Goal: Information Seeking & Learning: Find specific fact

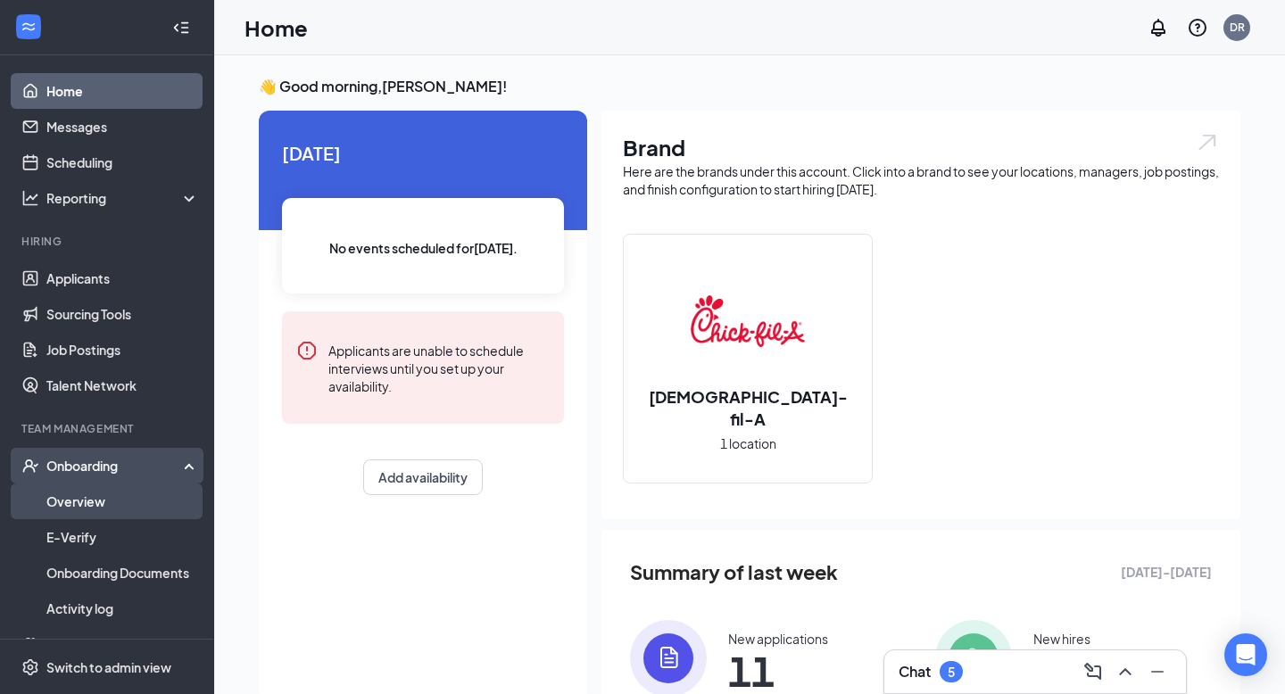
click at [89, 501] on link "Overview" at bounding box center [122, 502] width 153 height 36
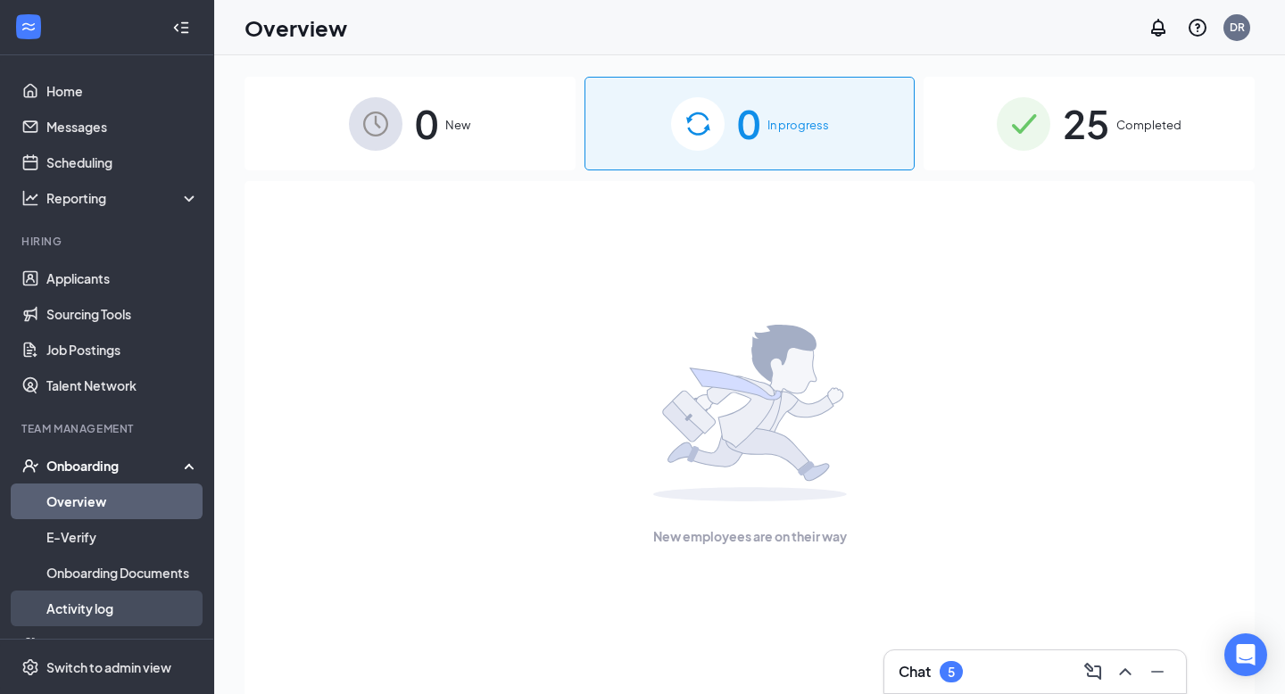
click at [83, 598] on link "Activity log" at bounding box center [122, 609] width 153 height 36
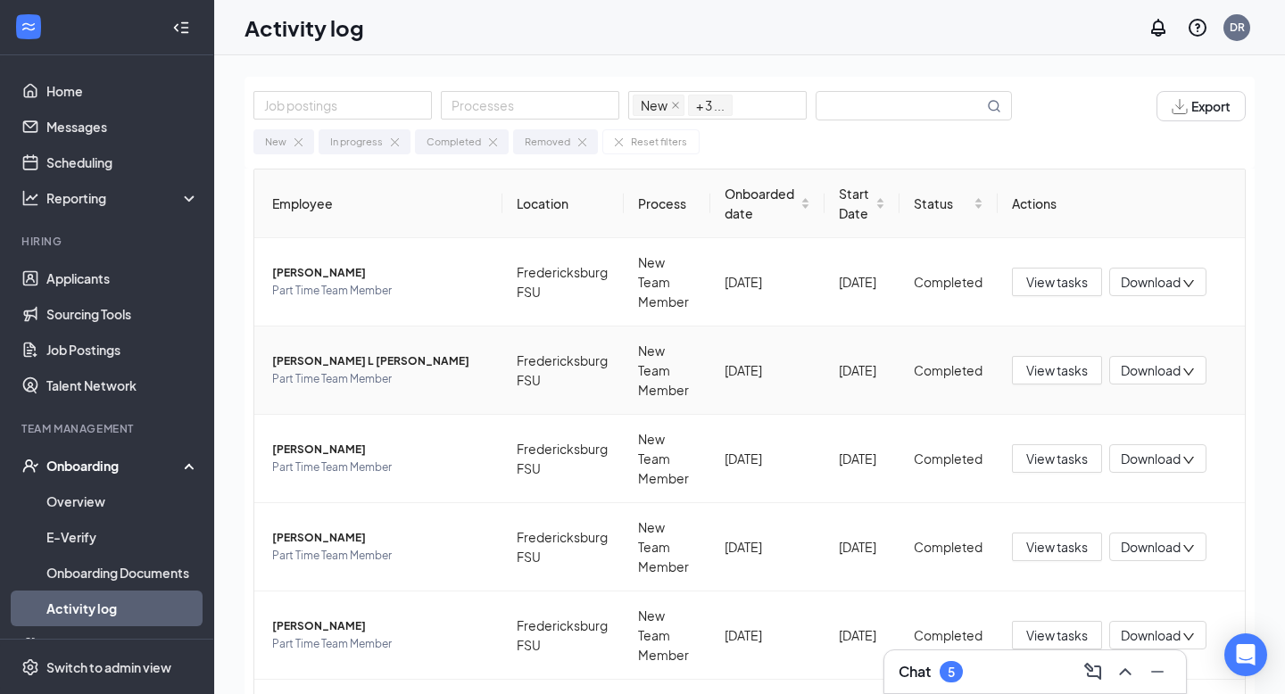
click at [378, 375] on span "Part Time Team Member" at bounding box center [380, 379] width 216 height 18
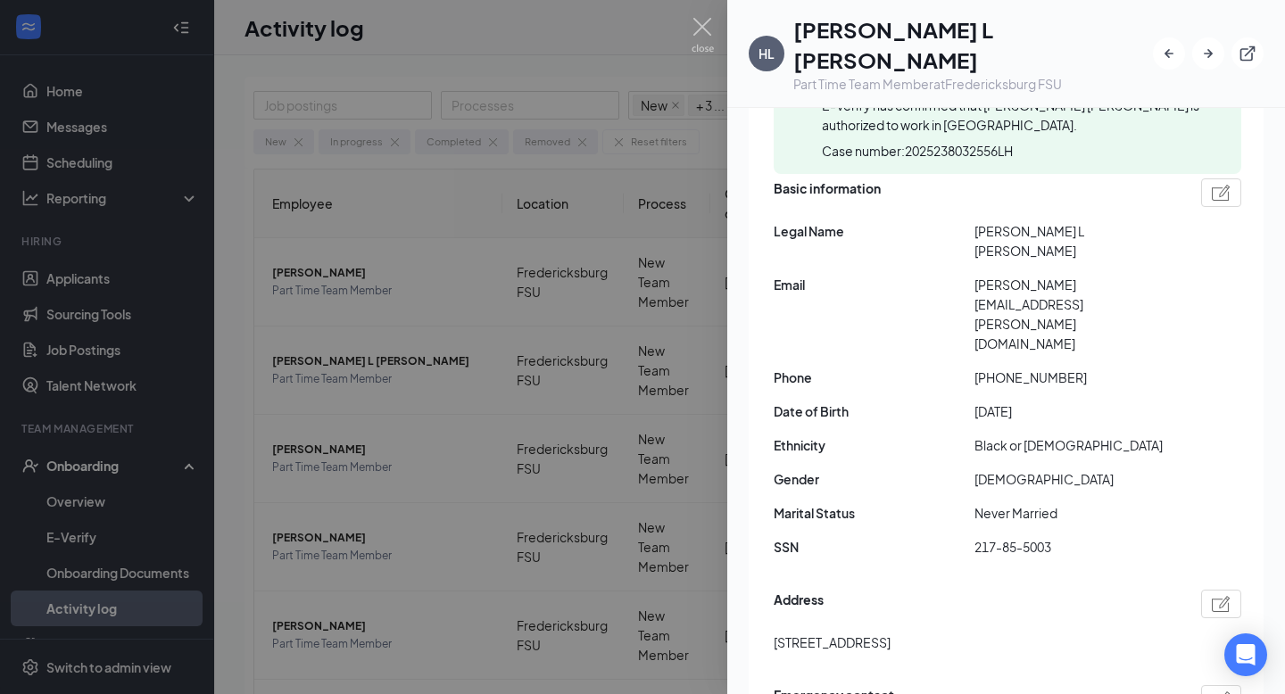
scroll to position [213, 0]
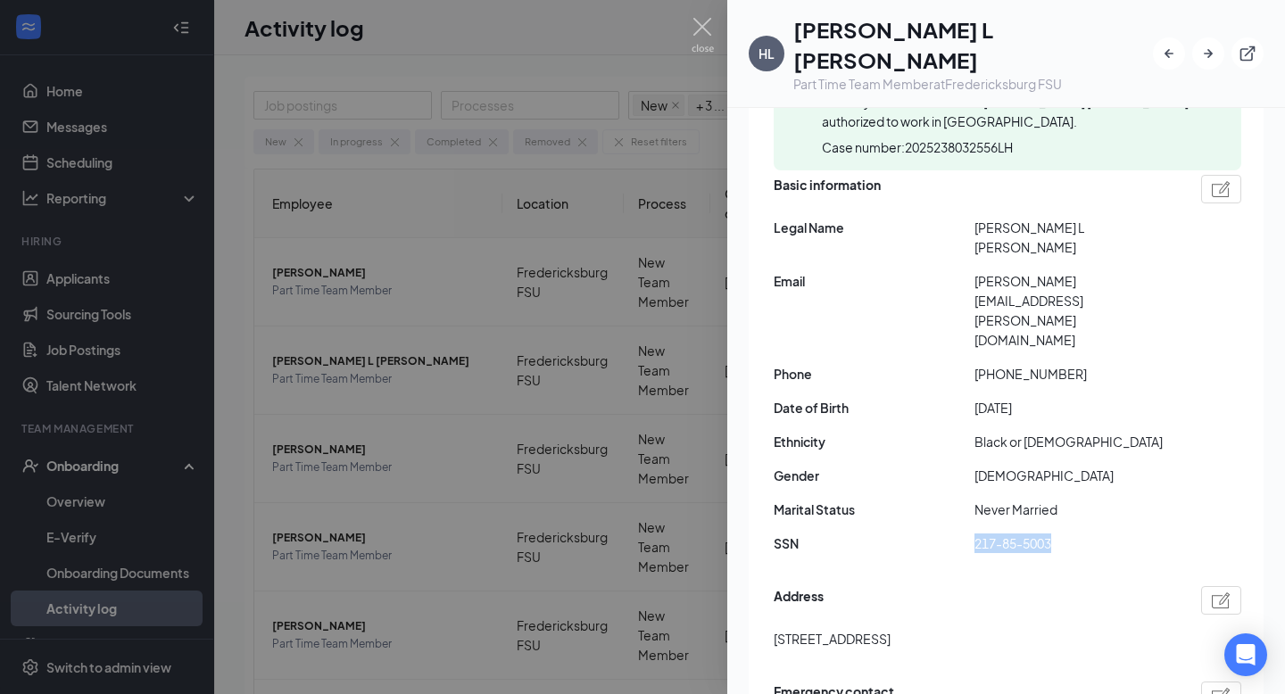
drag, startPoint x: 973, startPoint y: 439, endPoint x: 1068, endPoint y: 430, distance: 95.9
click at [1068, 534] on div "SSN 217-85-5003" at bounding box center [1008, 544] width 468 height 20
copy div "217-85-5003"
click at [603, 377] on div at bounding box center [642, 347] width 1285 height 694
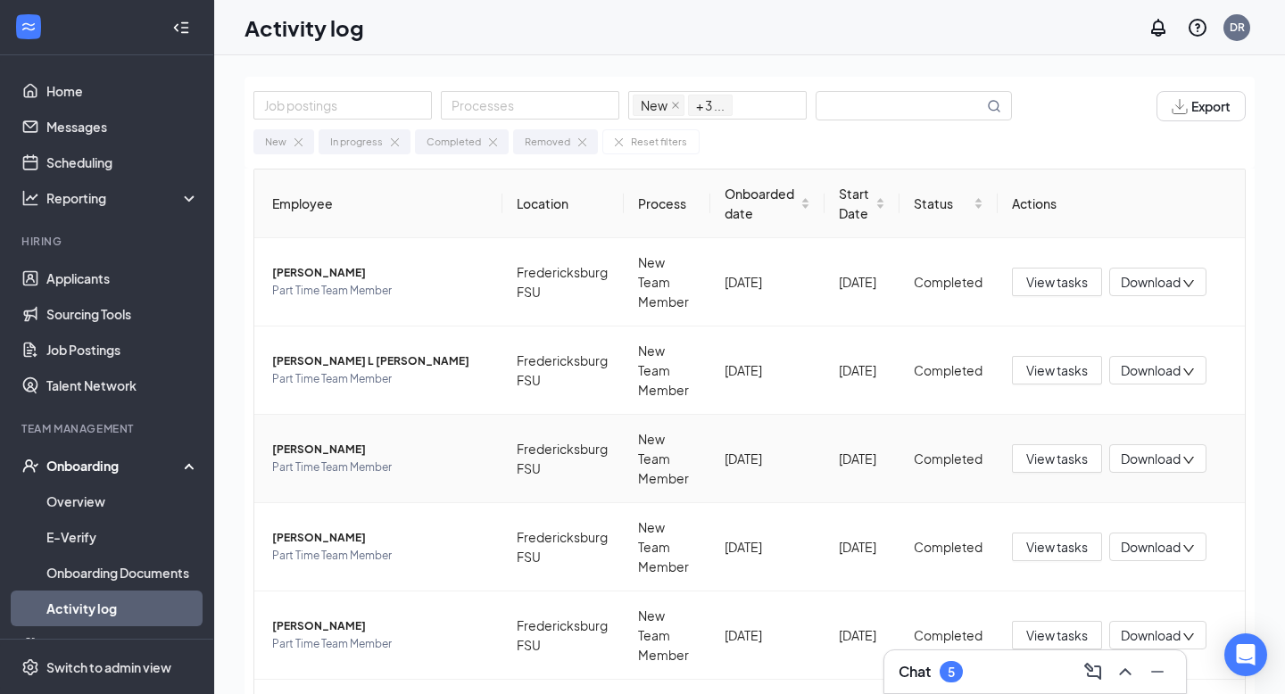
click at [327, 450] on span "[PERSON_NAME]" at bounding box center [380, 450] width 216 height 18
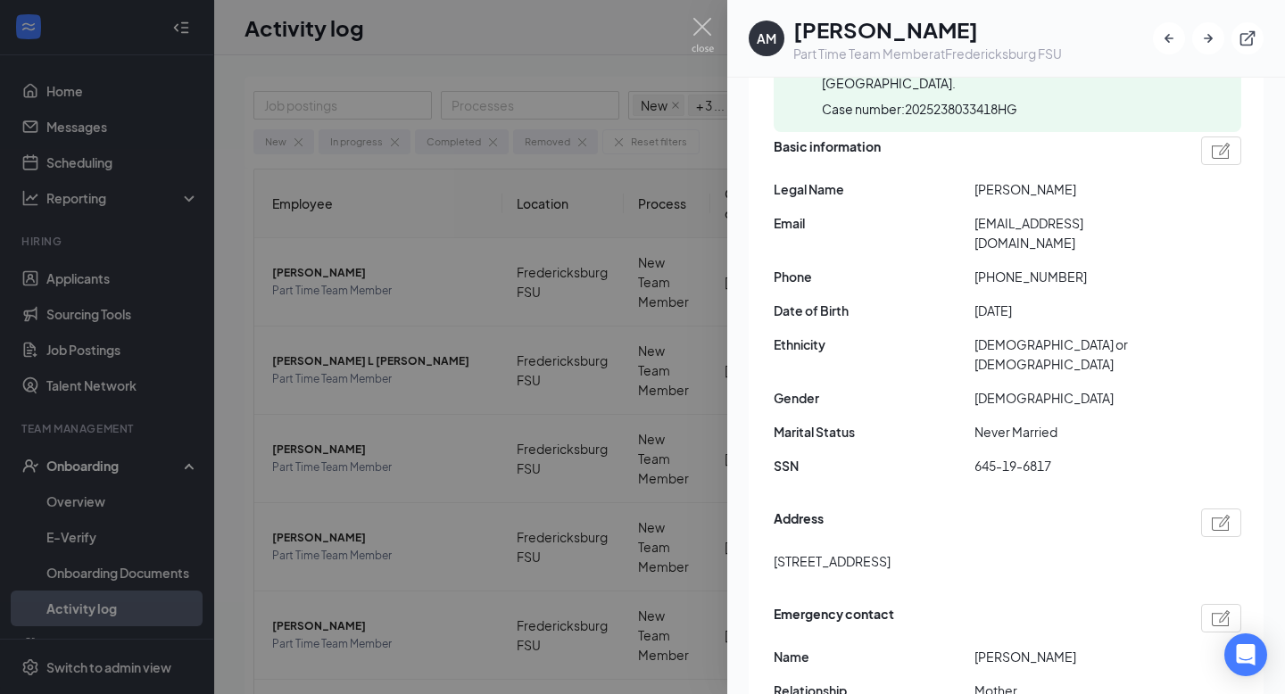
scroll to position [443, 0]
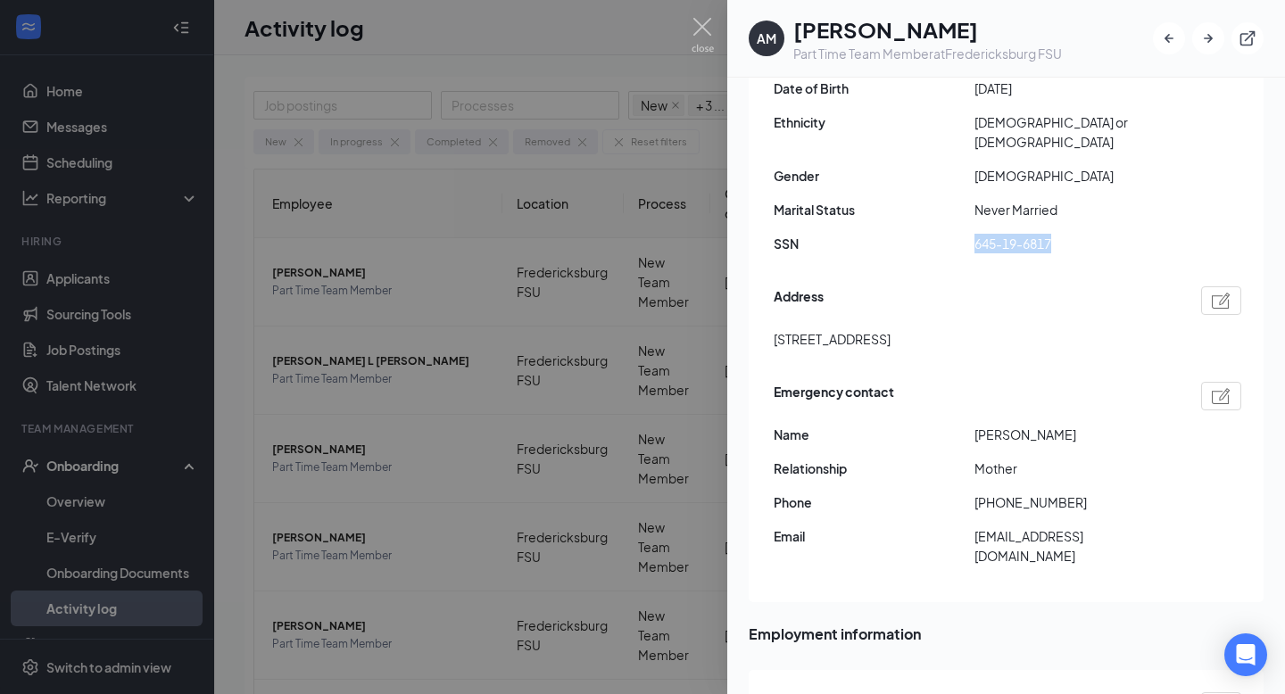
drag, startPoint x: 1063, startPoint y: 225, endPoint x: 949, endPoint y: 241, distance: 114.4
click at [949, 241] on div "Basic information Legal Name [PERSON_NAME] Email [EMAIL_ADDRESS][DOMAIN_NAME] P…" at bounding box center [1008, 89] width 468 height 358
copy div "645-19-6817"
click at [447, 227] on div at bounding box center [642, 347] width 1285 height 694
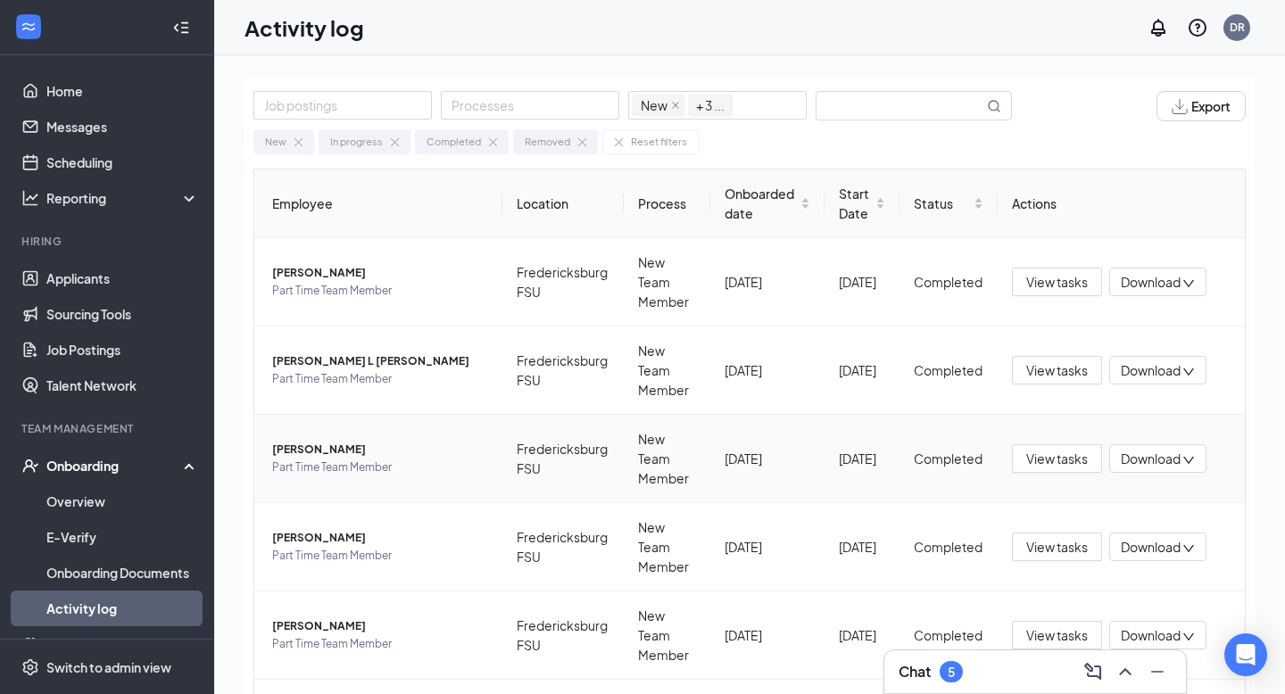
drag, startPoint x: 338, startPoint y: 451, endPoint x: 404, endPoint y: 436, distance: 67.7
click at [405, 441] on span "[PERSON_NAME]" at bounding box center [380, 450] width 216 height 18
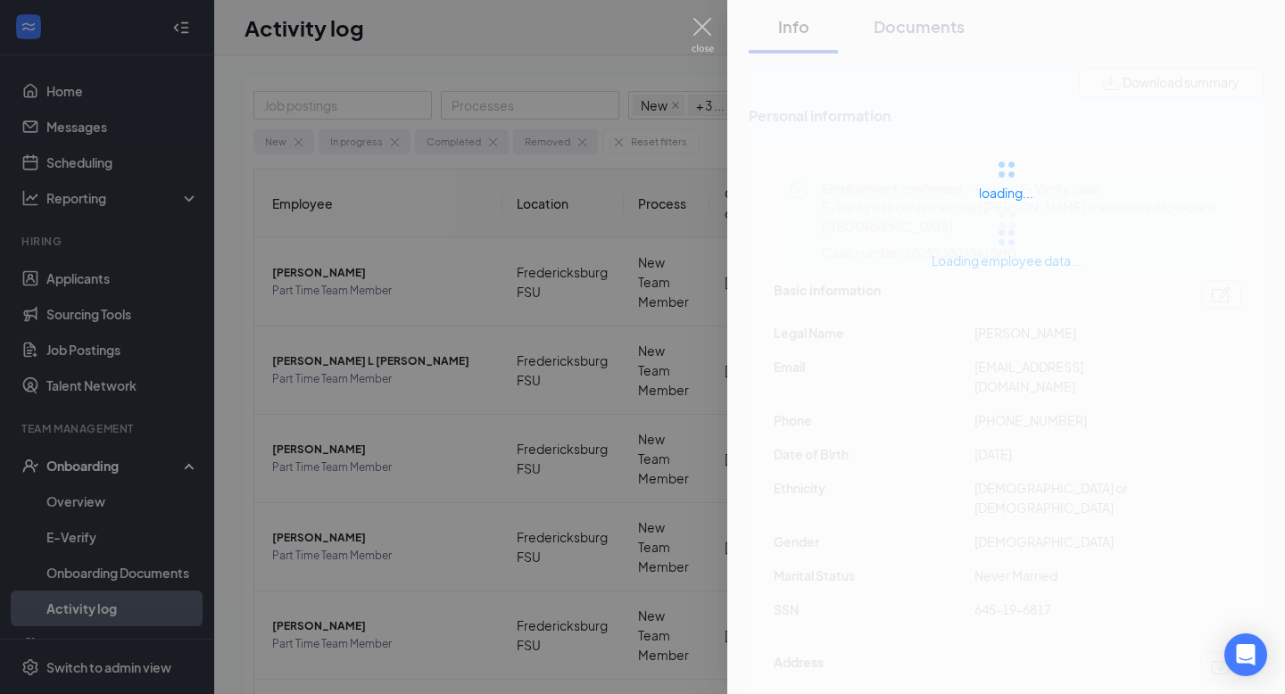
click at [360, 446] on div at bounding box center [642, 347] width 1285 height 694
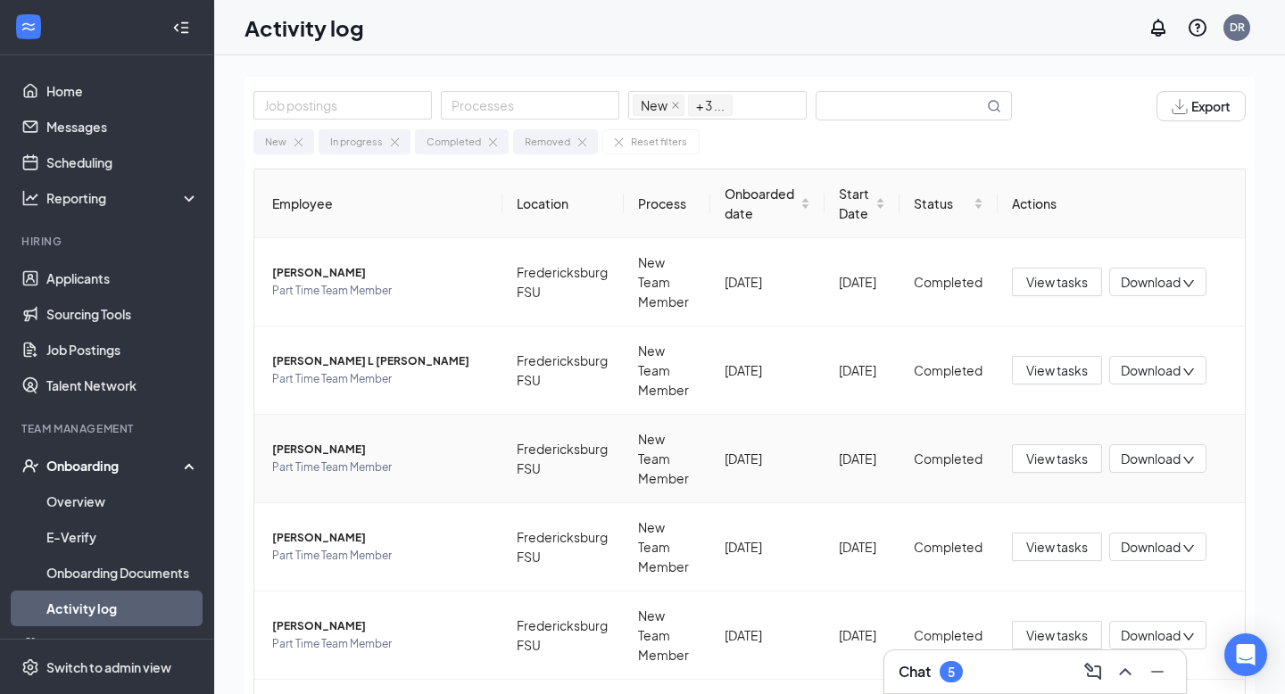
click at [315, 447] on span "[PERSON_NAME]" at bounding box center [380, 450] width 216 height 18
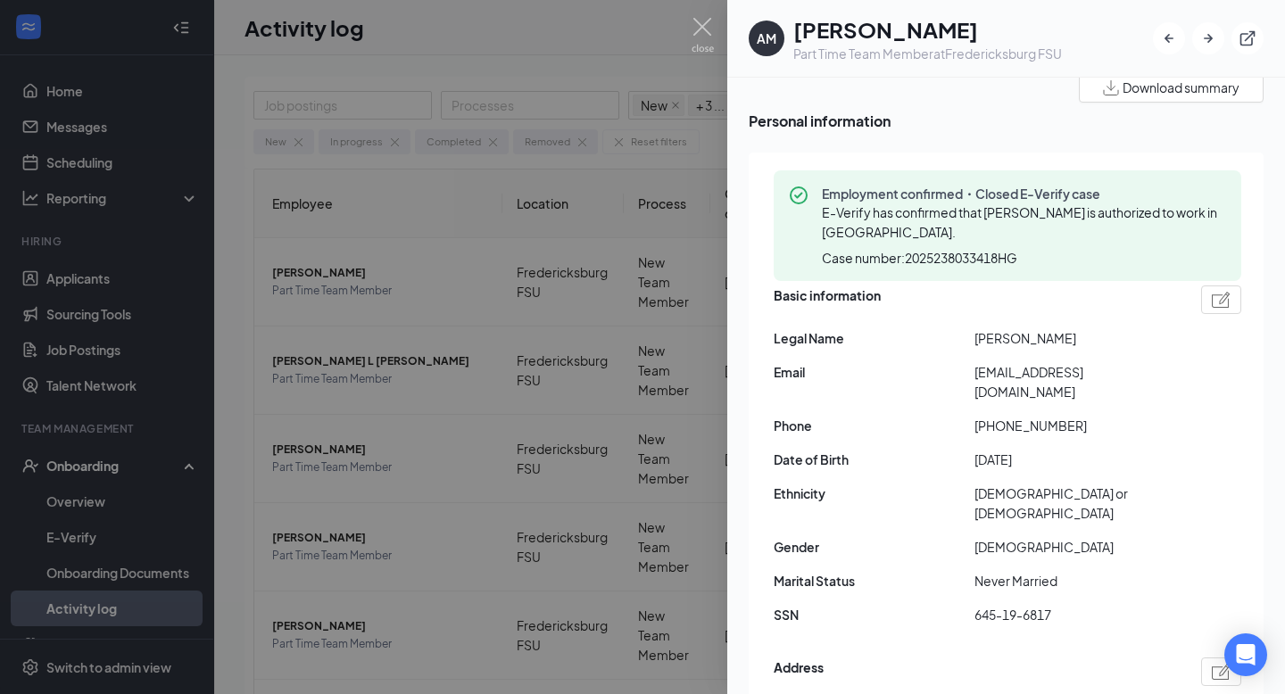
scroll to position [79, 0]
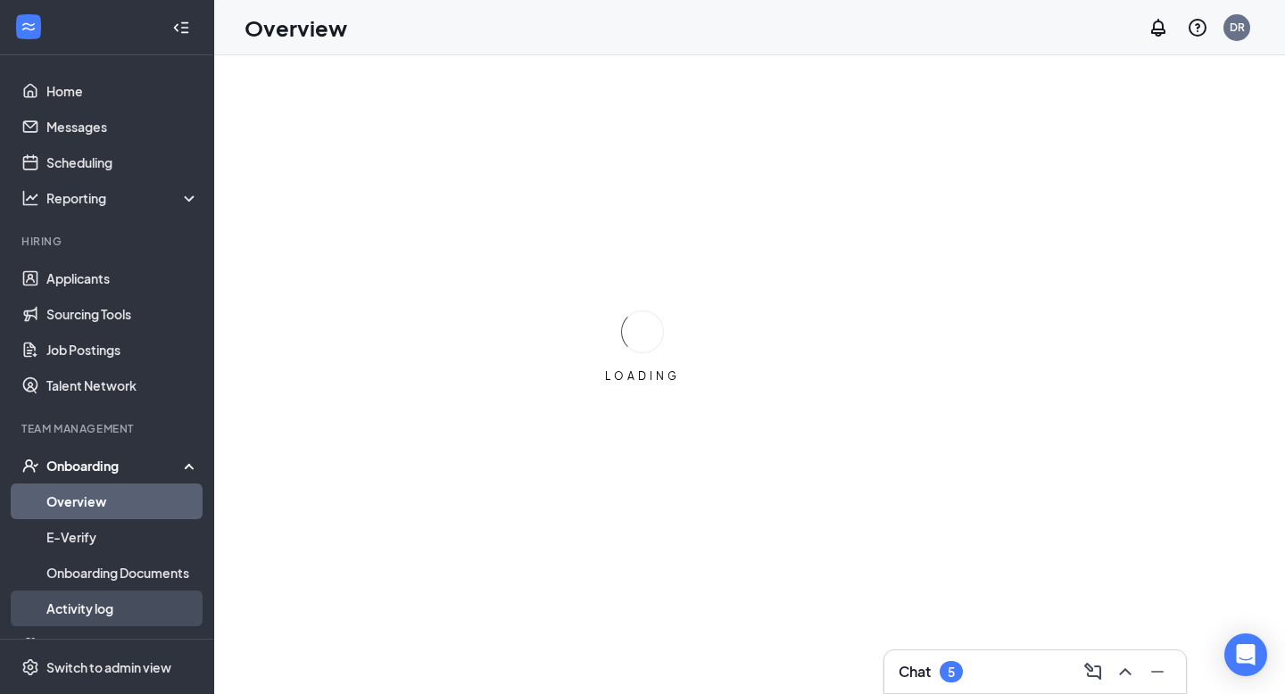
click at [77, 604] on link "Activity log" at bounding box center [122, 609] width 153 height 36
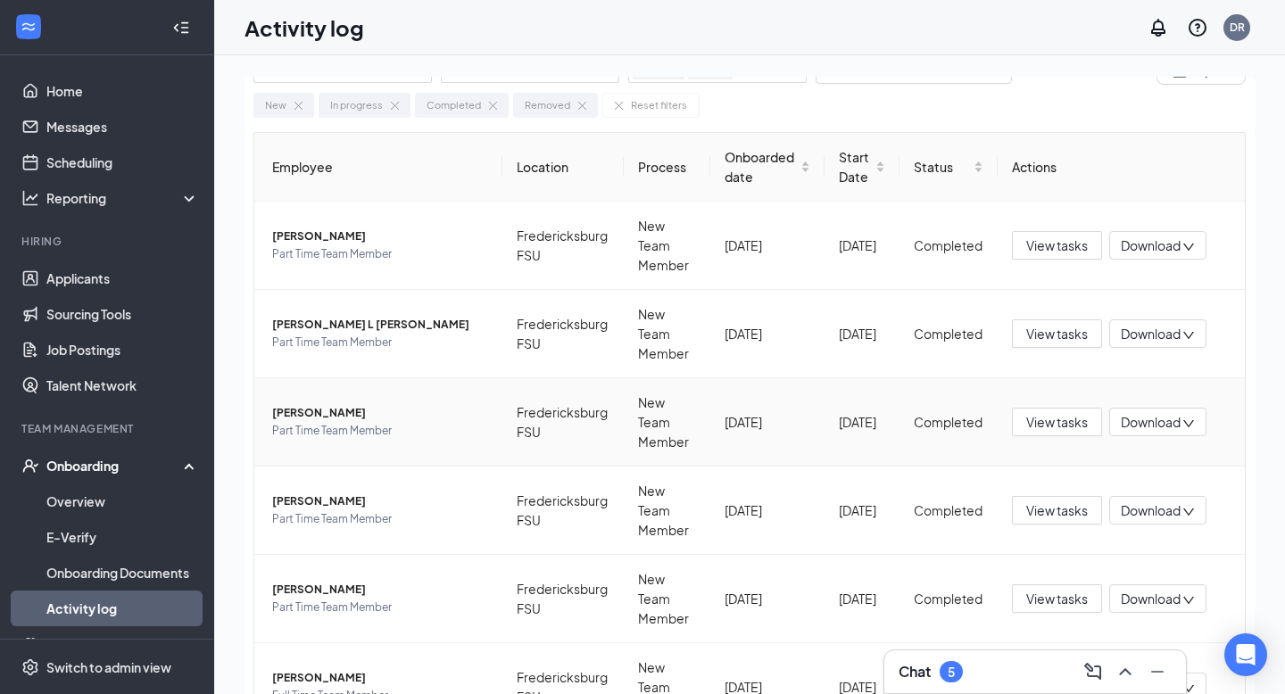
scroll to position [41, 0]
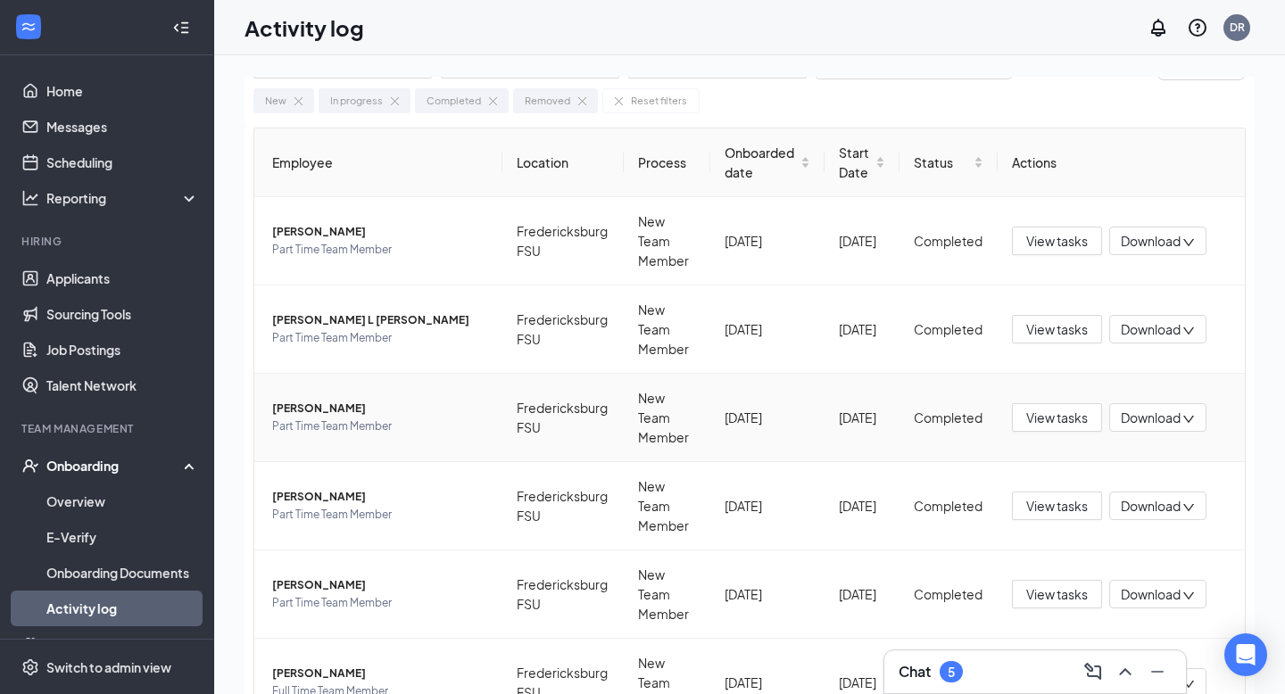
click at [335, 407] on span "[PERSON_NAME]" at bounding box center [380, 409] width 216 height 18
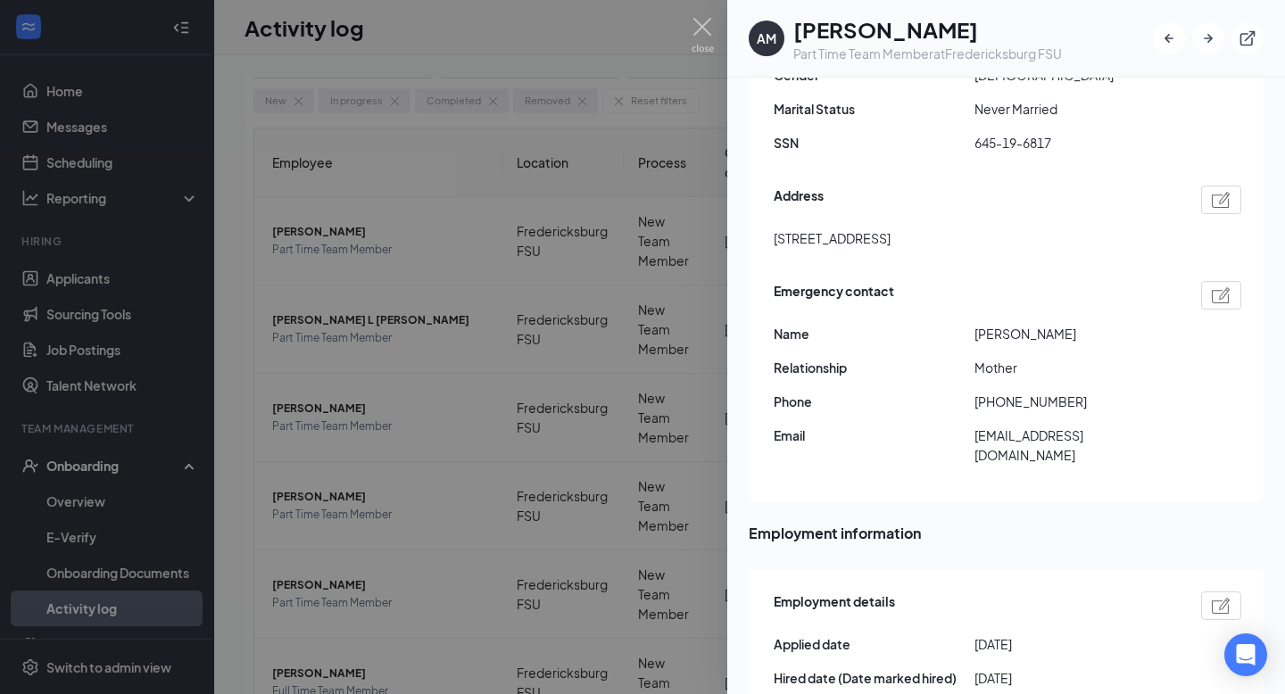
scroll to position [554, 0]
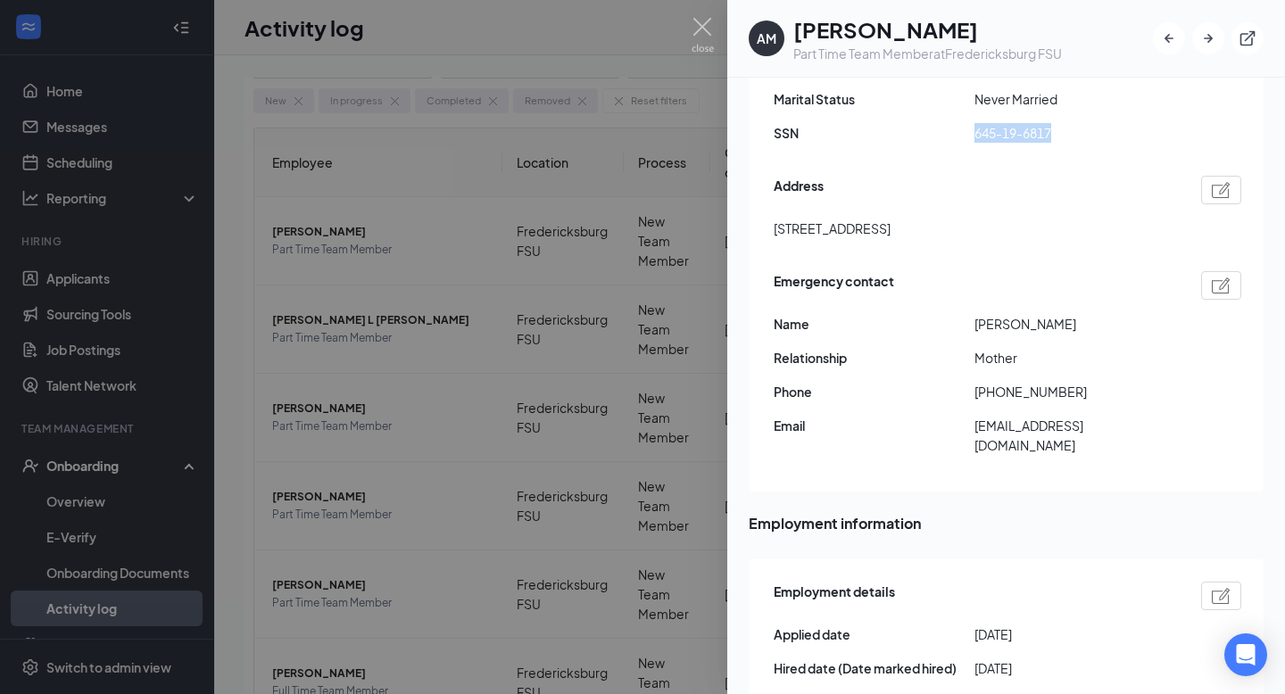
drag, startPoint x: 977, startPoint y: 110, endPoint x: 1119, endPoint y: 101, distance: 142.1
drag, startPoint x: 974, startPoint y: 116, endPoint x: 1094, endPoint y: 109, distance: 119.8
click at [1094, 123] on span "645-19-6817" at bounding box center [1074, 133] width 201 height 20
copy span "645-19-6817"
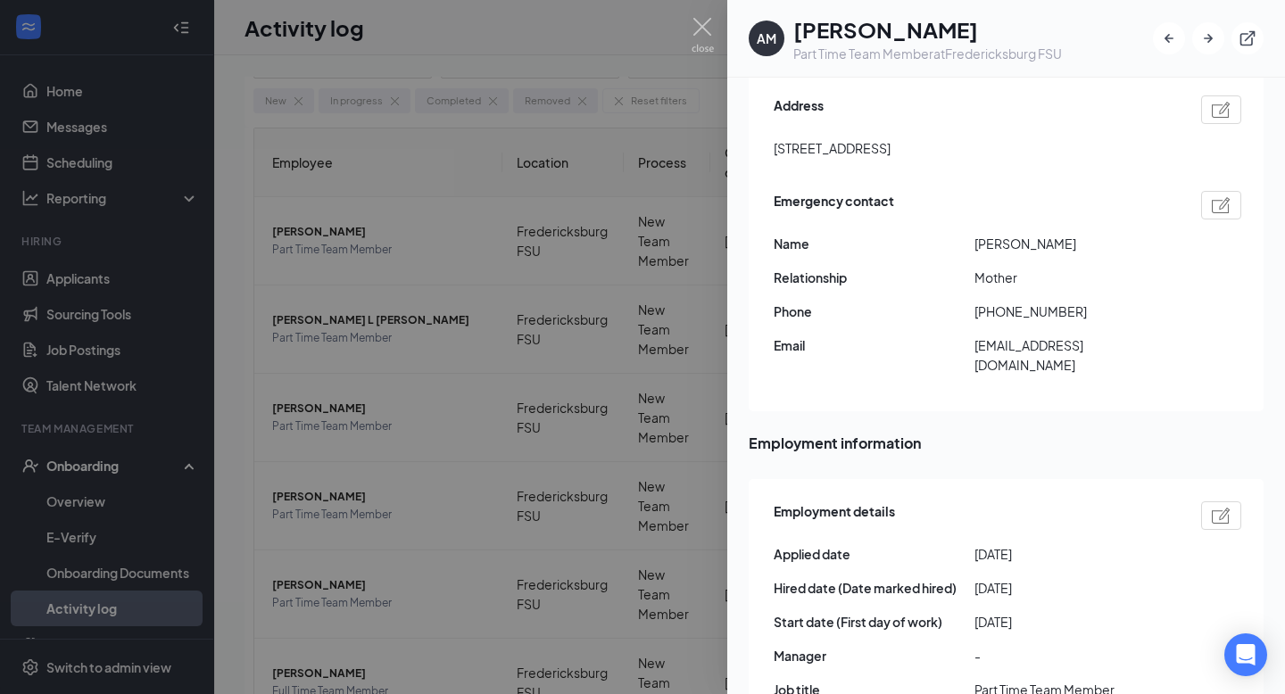
scroll to position [574, 0]
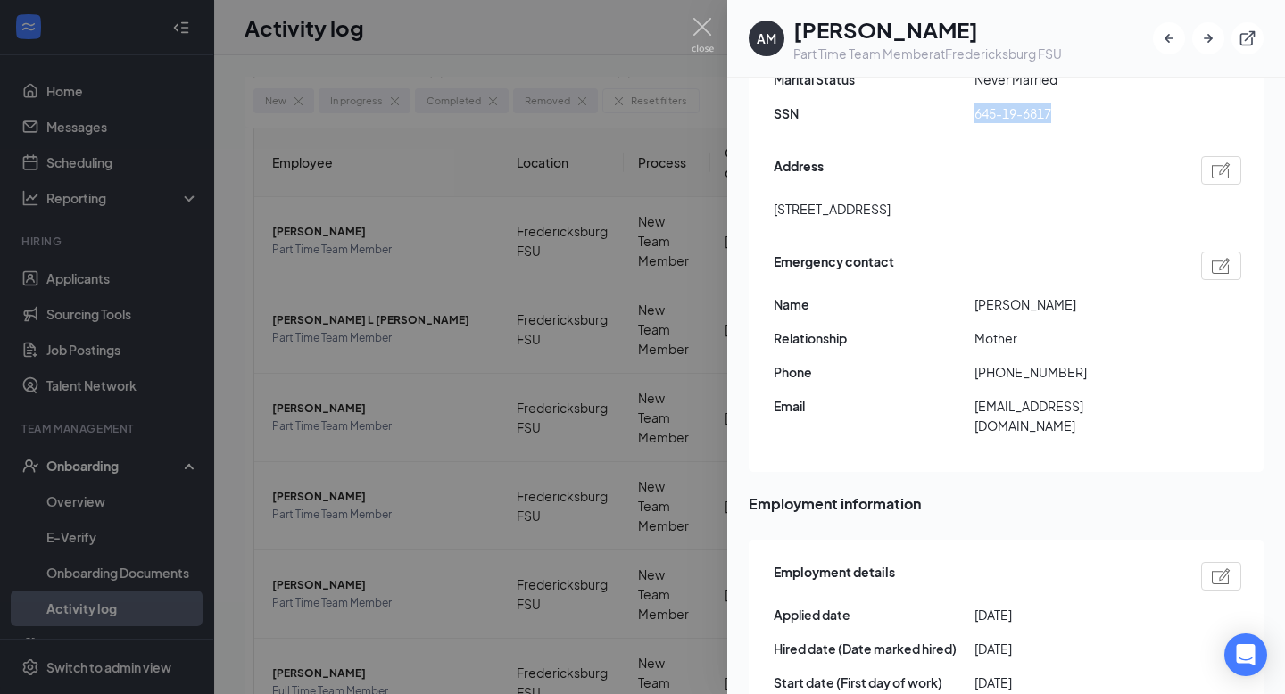
drag, startPoint x: 773, startPoint y: 191, endPoint x: 1057, endPoint y: 216, distance: 285.7
click at [1057, 216] on div "Employment confirmed・Closed E-Verify case E-Verify has confirmed that [PERSON_N…" at bounding box center [1006, 61] width 515 height 821
copy span "[STREET_ADDRESS]"
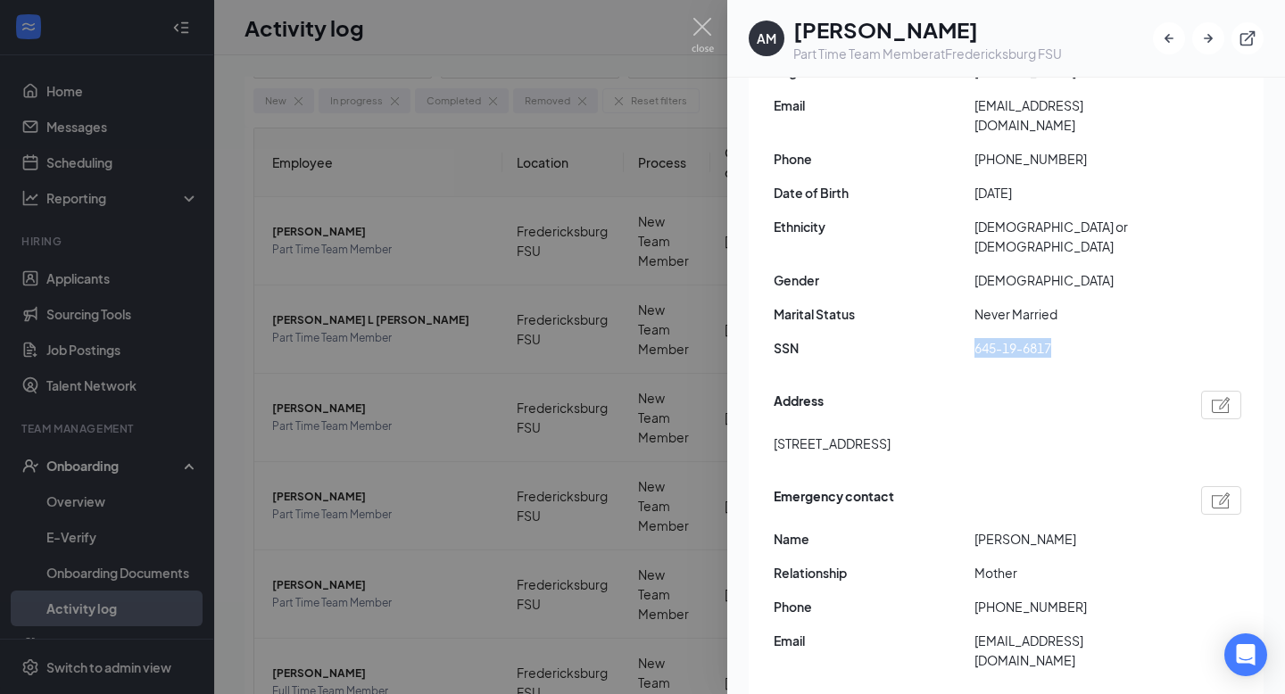
scroll to position [338, 0]
drag, startPoint x: 991, startPoint y: 160, endPoint x: 1080, endPoint y: 164, distance: 88.4
click at [1080, 164] on span "[PHONE_NUMBER]" at bounding box center [1074, 160] width 201 height 20
copy span "5408050409"
click at [627, 288] on div at bounding box center [642, 347] width 1285 height 694
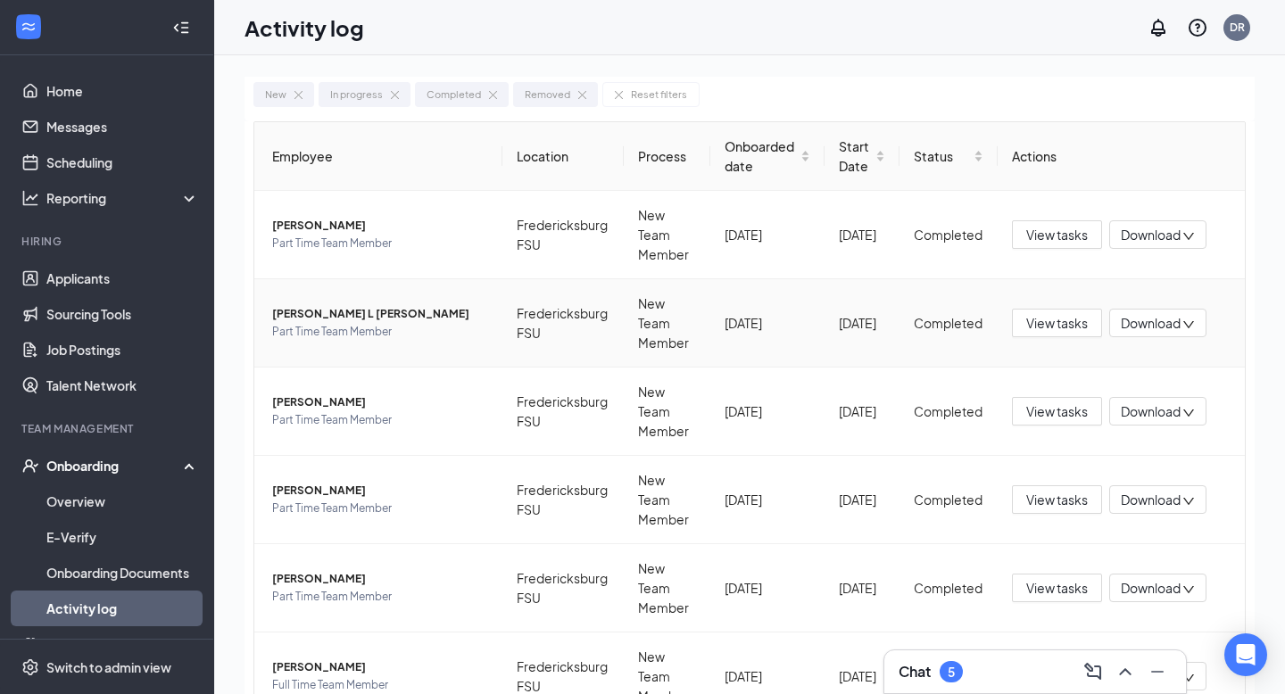
scroll to position [50, 0]
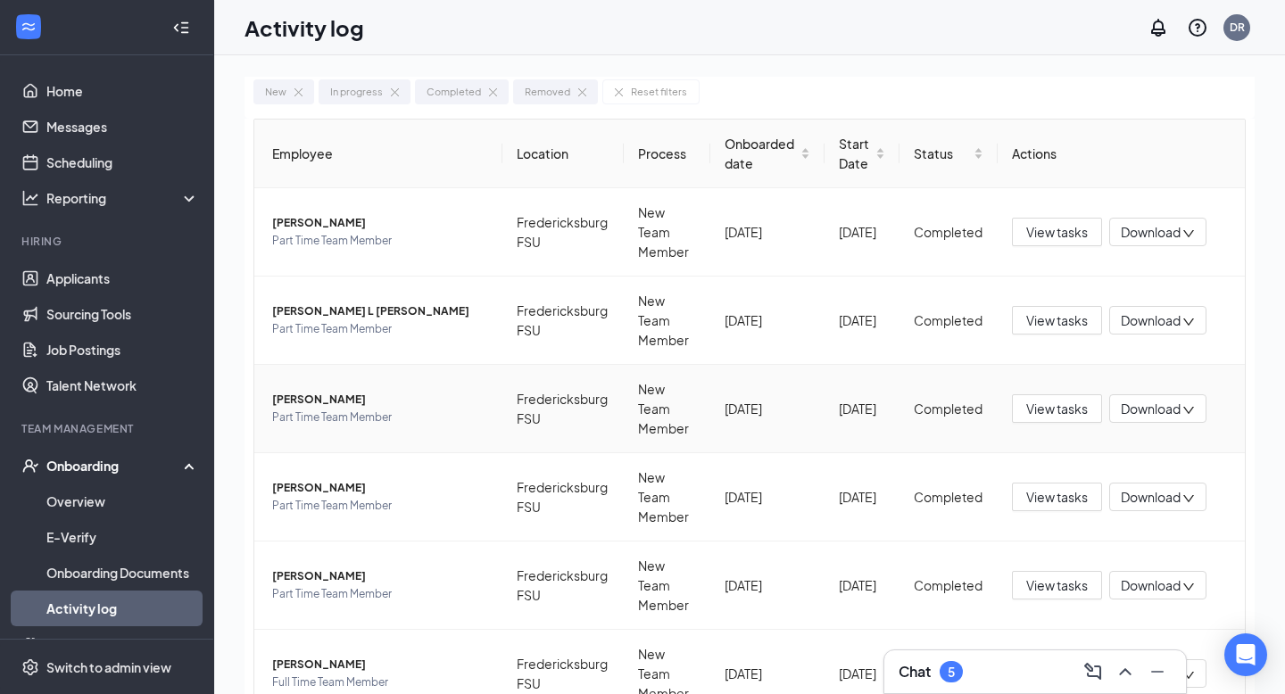
click at [312, 404] on span "[PERSON_NAME]" at bounding box center [380, 400] width 216 height 18
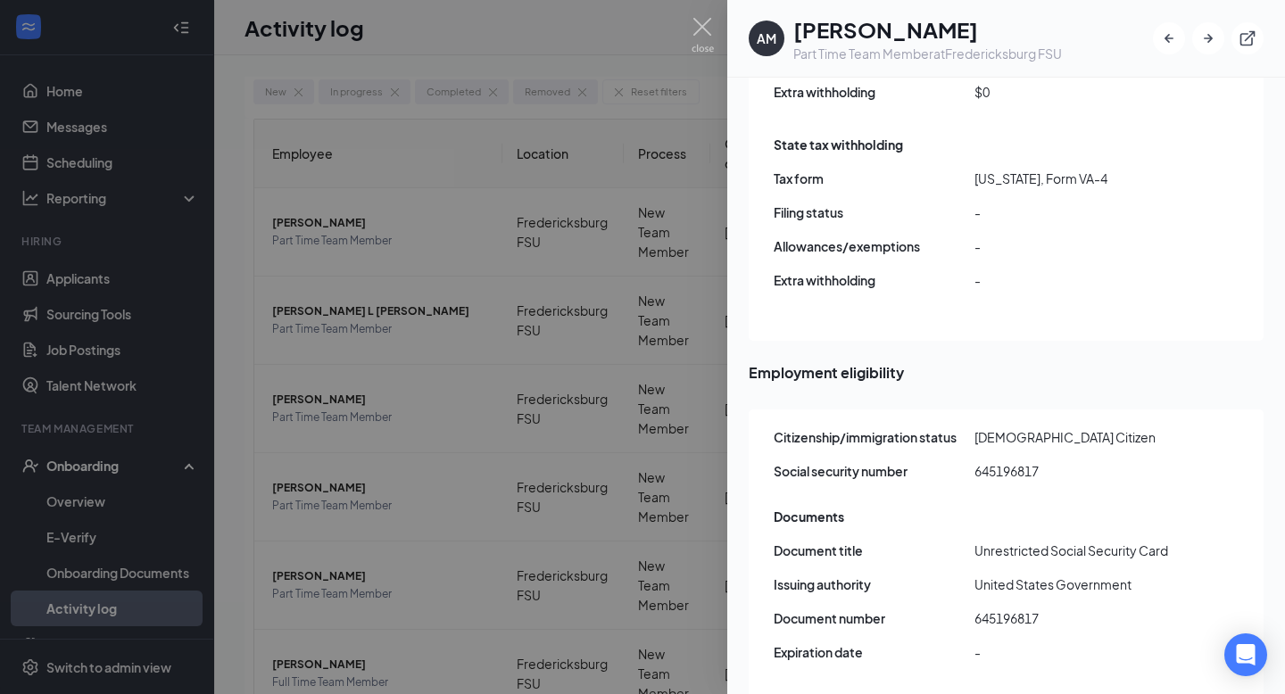
scroll to position [1994, 0]
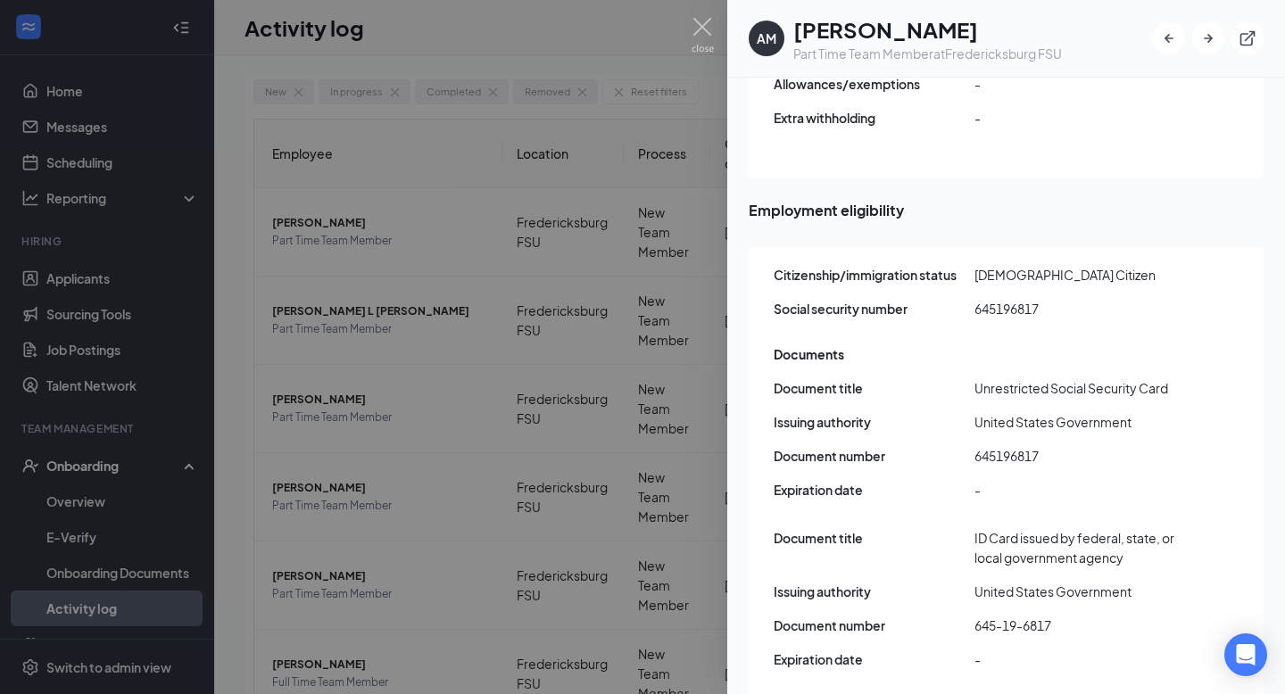
click at [401, 228] on div at bounding box center [642, 347] width 1285 height 694
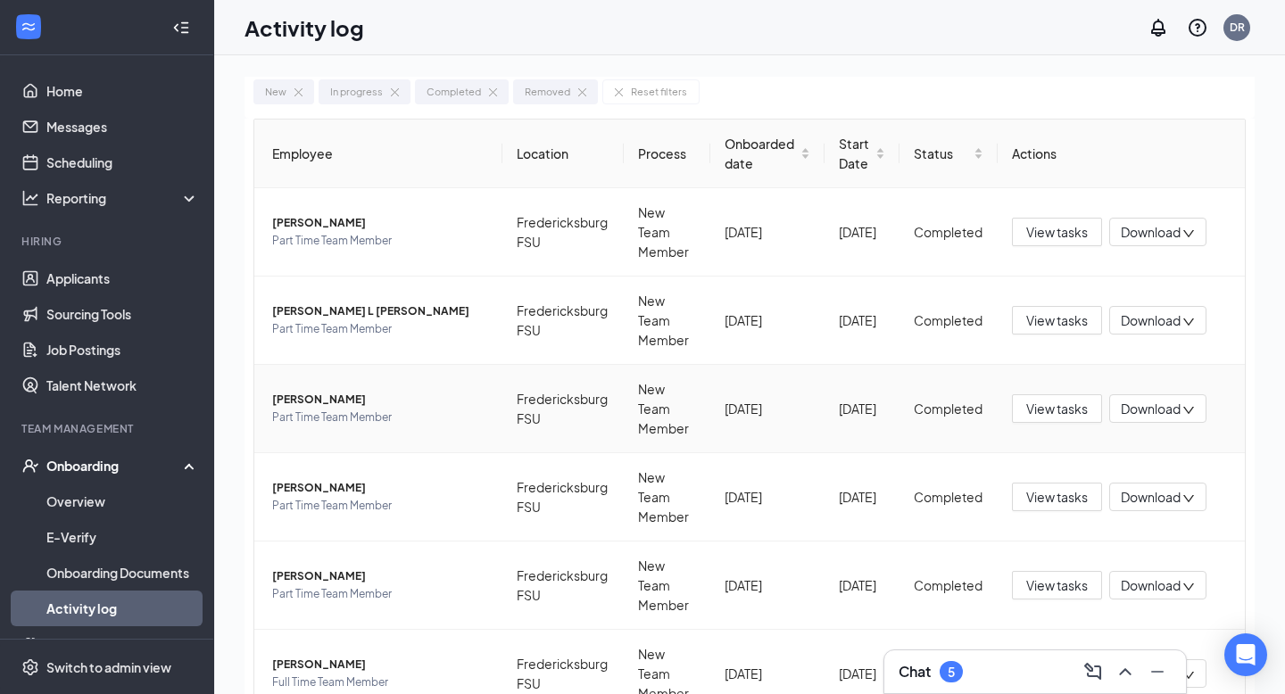
click at [303, 405] on span "[PERSON_NAME]" at bounding box center [380, 400] width 216 height 18
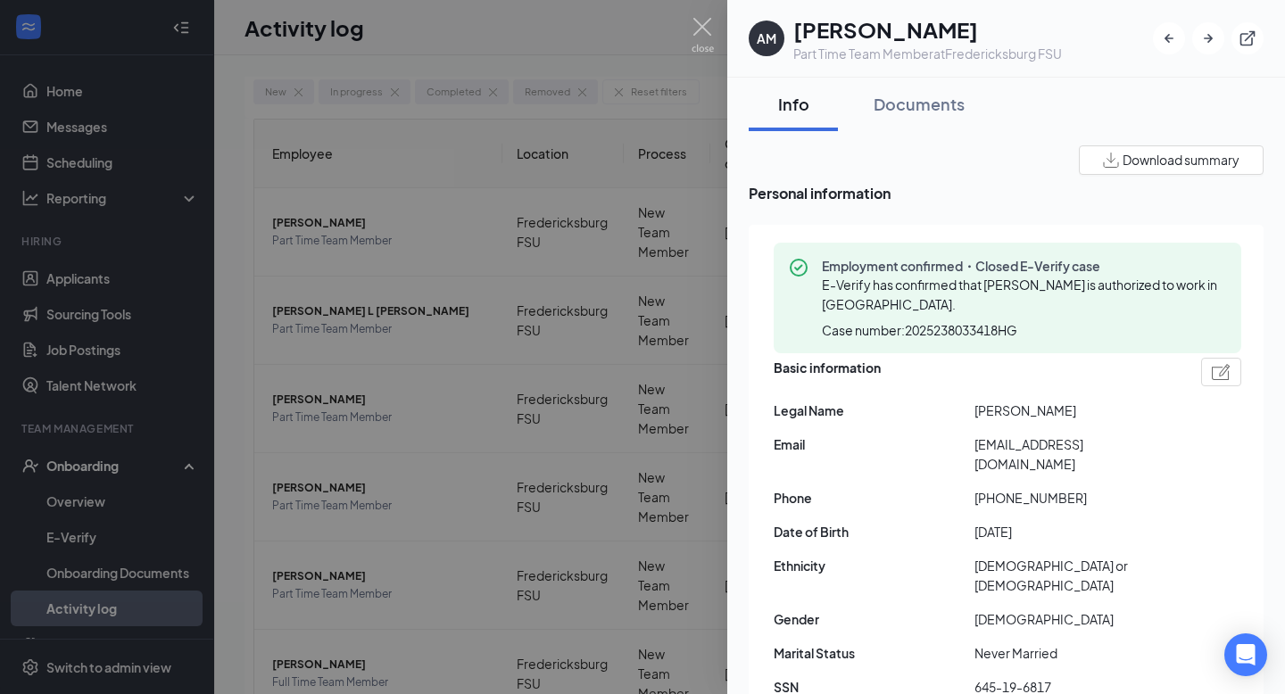
click at [974, 452] on span "[EMAIL_ADDRESS][DOMAIN_NAME]" at bounding box center [1074, 454] width 201 height 39
drag, startPoint x: 976, startPoint y: 443, endPoint x: 994, endPoint y: 478, distance: 39.1
click at [995, 479] on div "Basic information Legal Name [PERSON_NAME] Email [EMAIL_ADDRESS][DOMAIN_NAME] P…" at bounding box center [1008, 532] width 468 height 358
click at [989, 446] on span "[EMAIL_ADDRESS][DOMAIN_NAME]" at bounding box center [1074, 454] width 201 height 39
drag, startPoint x: 971, startPoint y: 444, endPoint x: 1028, endPoint y: 483, distance: 68.8
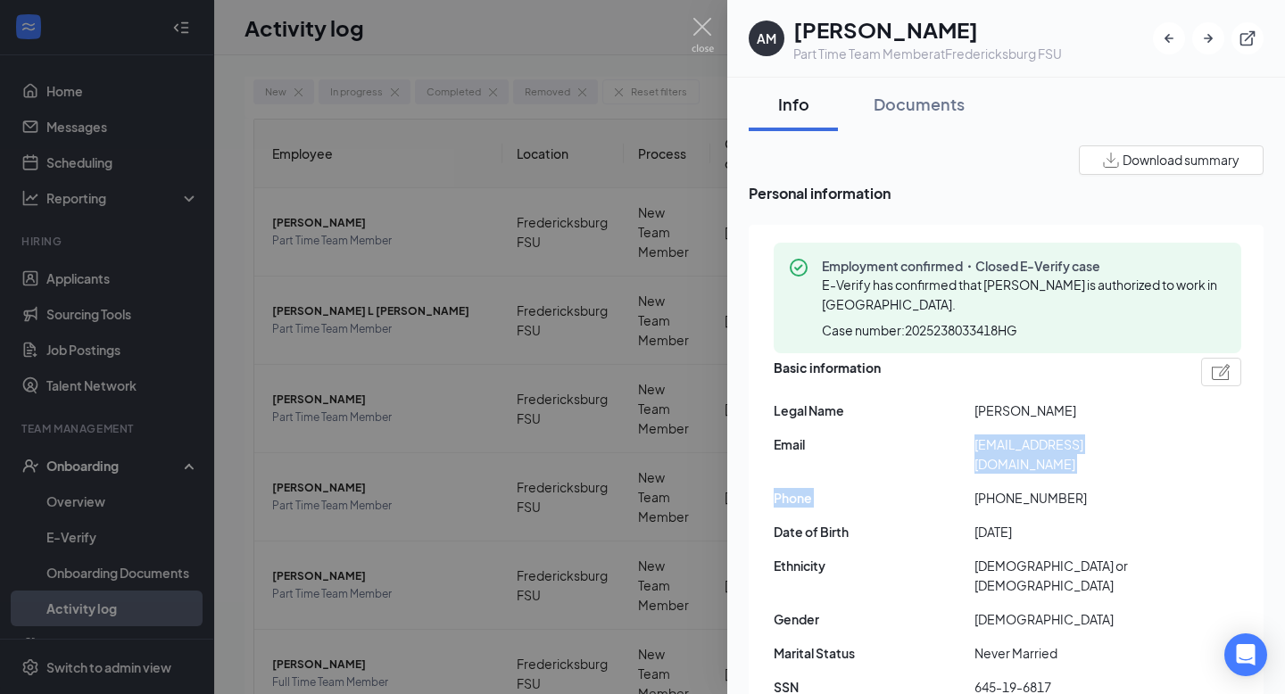
click at [1029, 484] on div "Basic information Legal Name [PERSON_NAME] Email [EMAIL_ADDRESS][DOMAIN_NAME] P…" at bounding box center [1008, 532] width 468 height 358
click at [1012, 475] on div "Basic information Legal Name [PERSON_NAME] Email [EMAIL_ADDRESS][DOMAIN_NAME] P…" at bounding box center [1008, 532] width 468 height 358
drag, startPoint x: 970, startPoint y: 445, endPoint x: 1003, endPoint y: 471, distance: 41.9
click at [1003, 474] on div "Email [EMAIL_ADDRESS][DOMAIN_NAME]" at bounding box center [1008, 454] width 468 height 39
copy div "[EMAIL_ADDRESS][DOMAIN_NAME]"
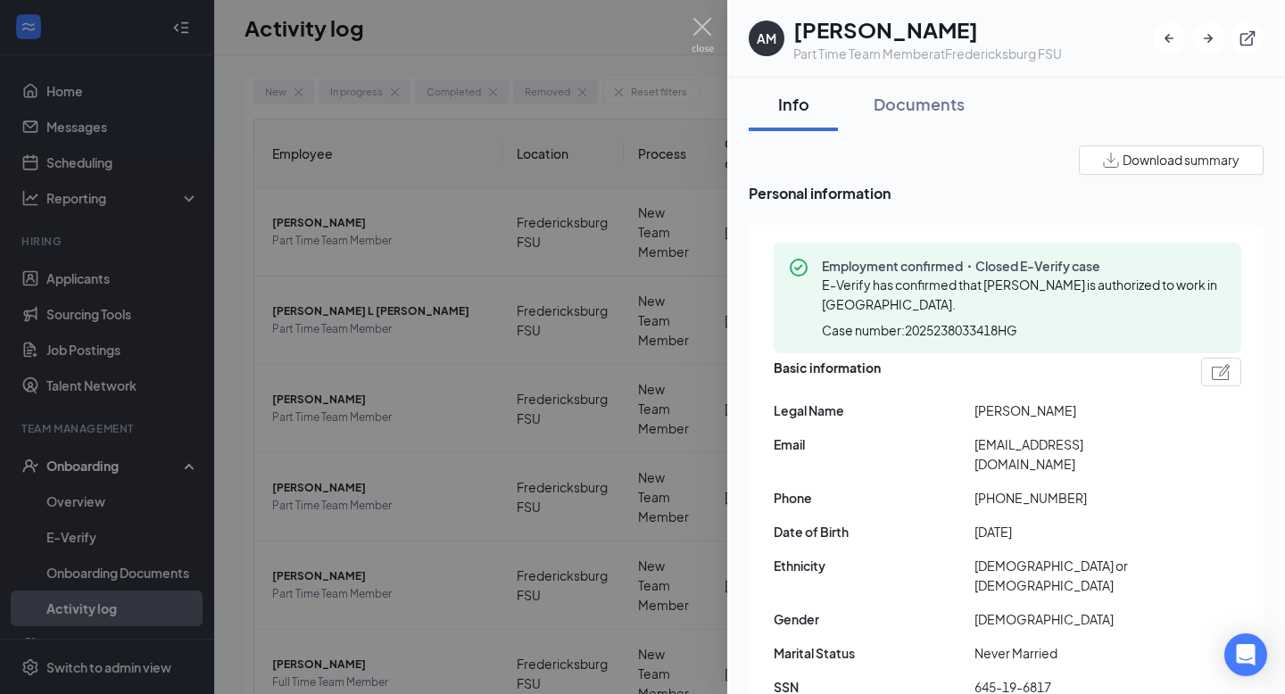
click at [854, 54] on div "Part Time Team Member at [GEOGRAPHIC_DATA]" at bounding box center [927, 54] width 269 height 18
click at [824, 21] on h1 "[PERSON_NAME]" at bounding box center [927, 29] width 269 height 30
click at [670, 204] on div at bounding box center [642, 347] width 1285 height 694
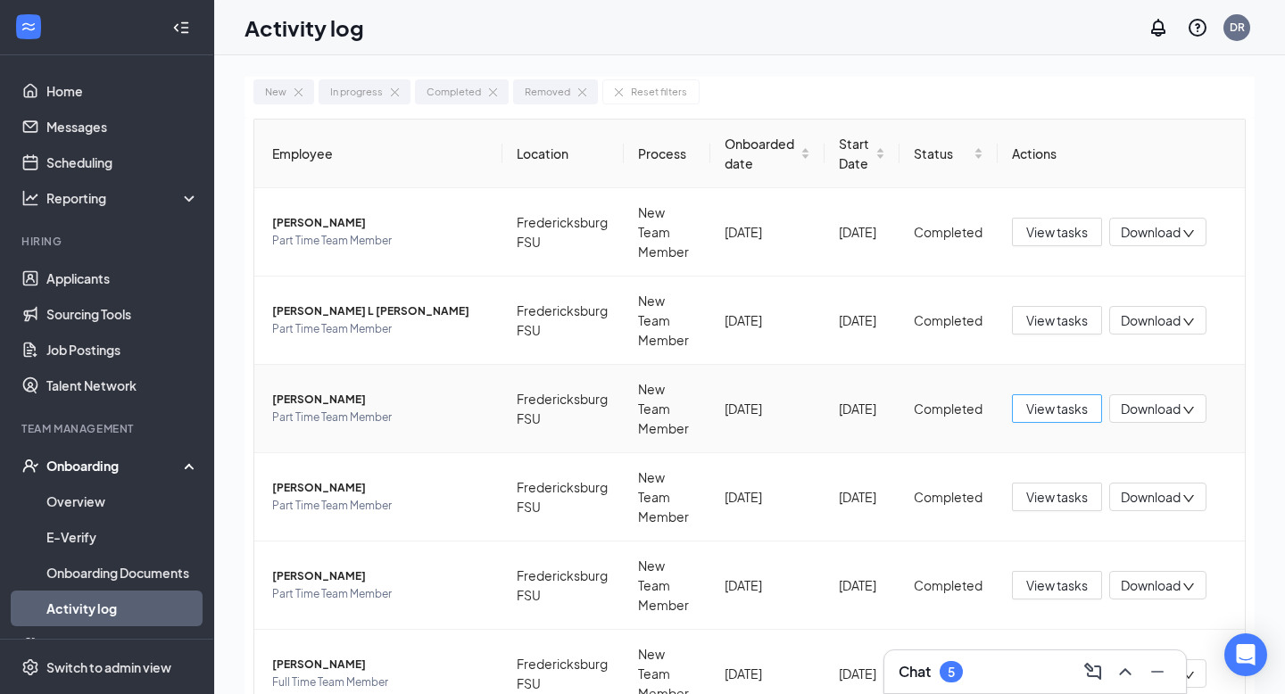
click at [1054, 409] on span "View tasks" at bounding box center [1057, 409] width 62 height 20
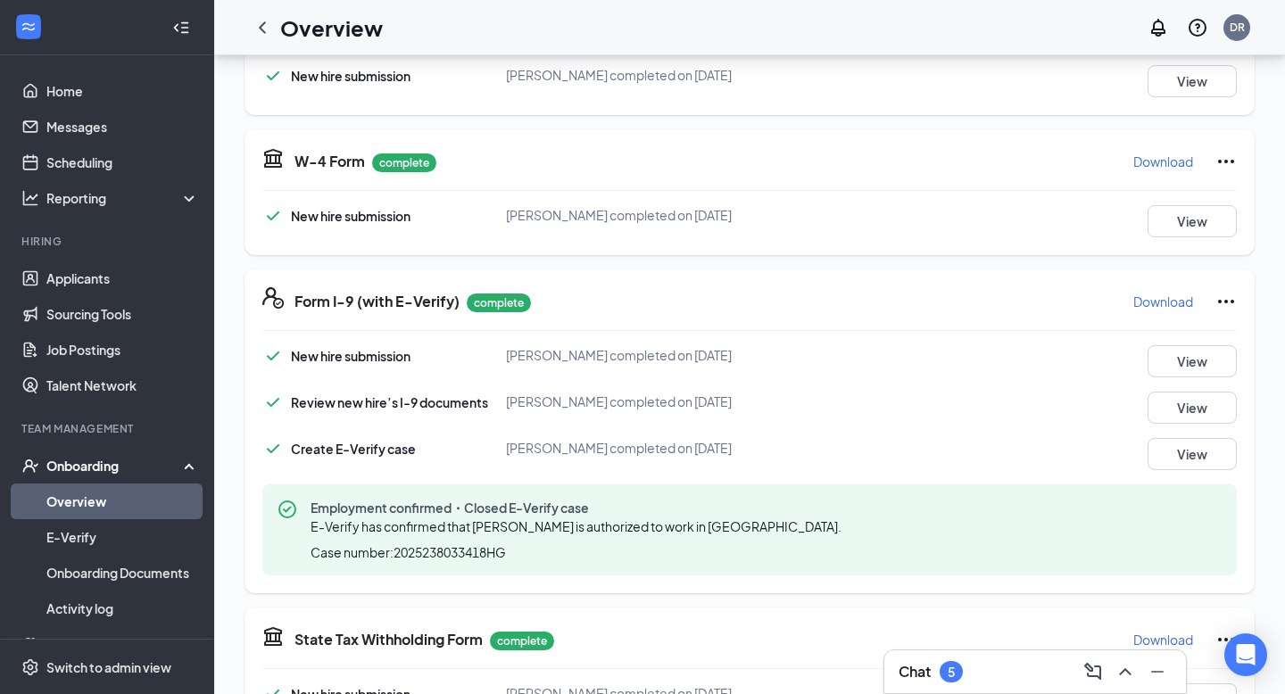
scroll to position [798, 0]
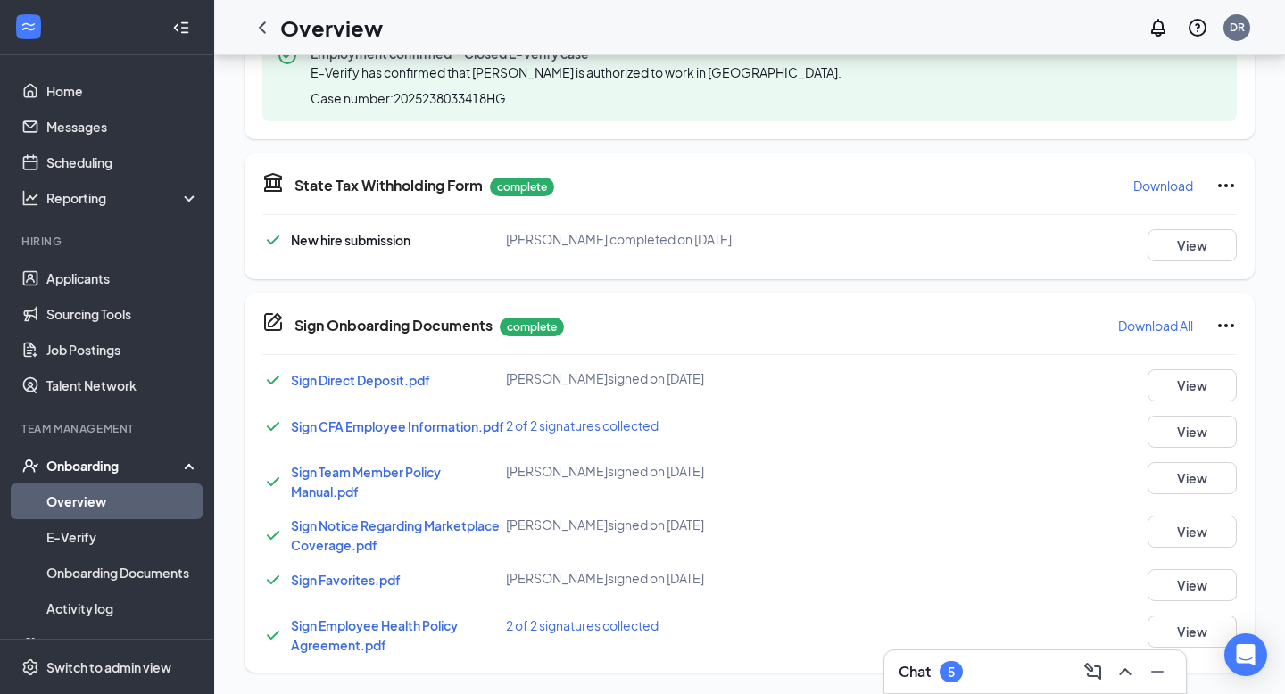
click at [382, 372] on span "Sign Direct Deposit.pdf" at bounding box center [360, 380] width 139 height 16
click at [96, 614] on link "Activity log" at bounding box center [122, 609] width 153 height 36
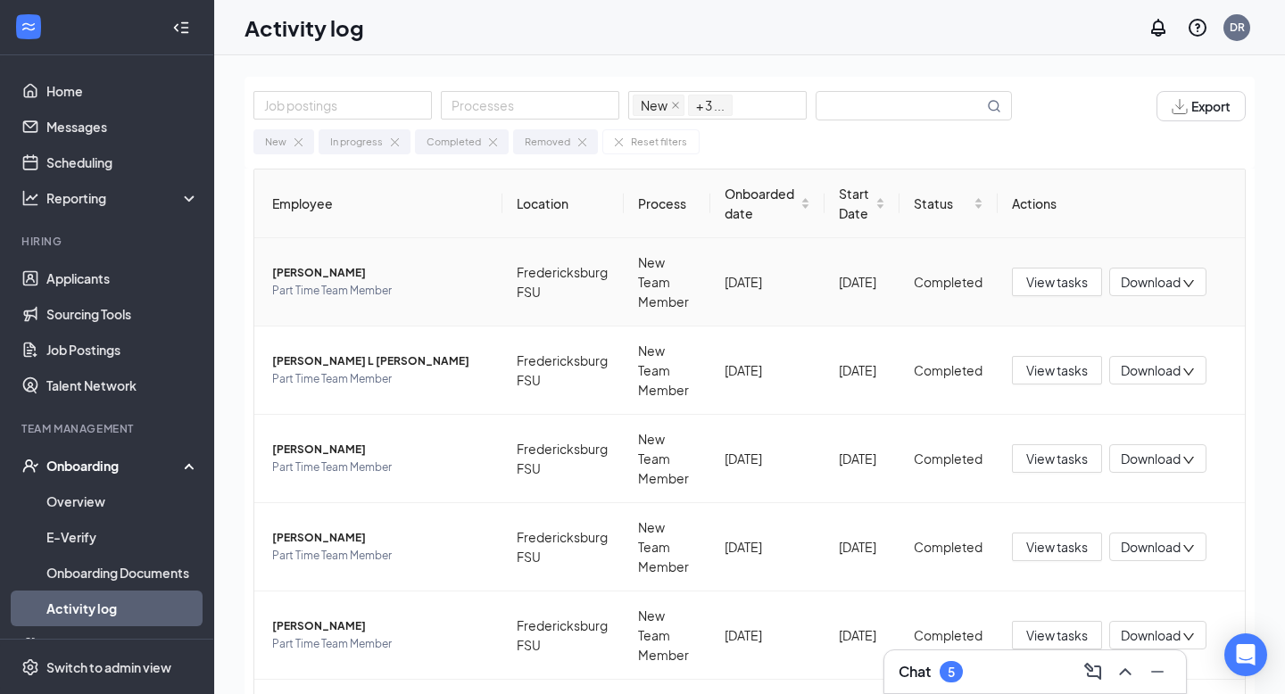
click at [320, 270] on span "[PERSON_NAME]" at bounding box center [380, 273] width 216 height 18
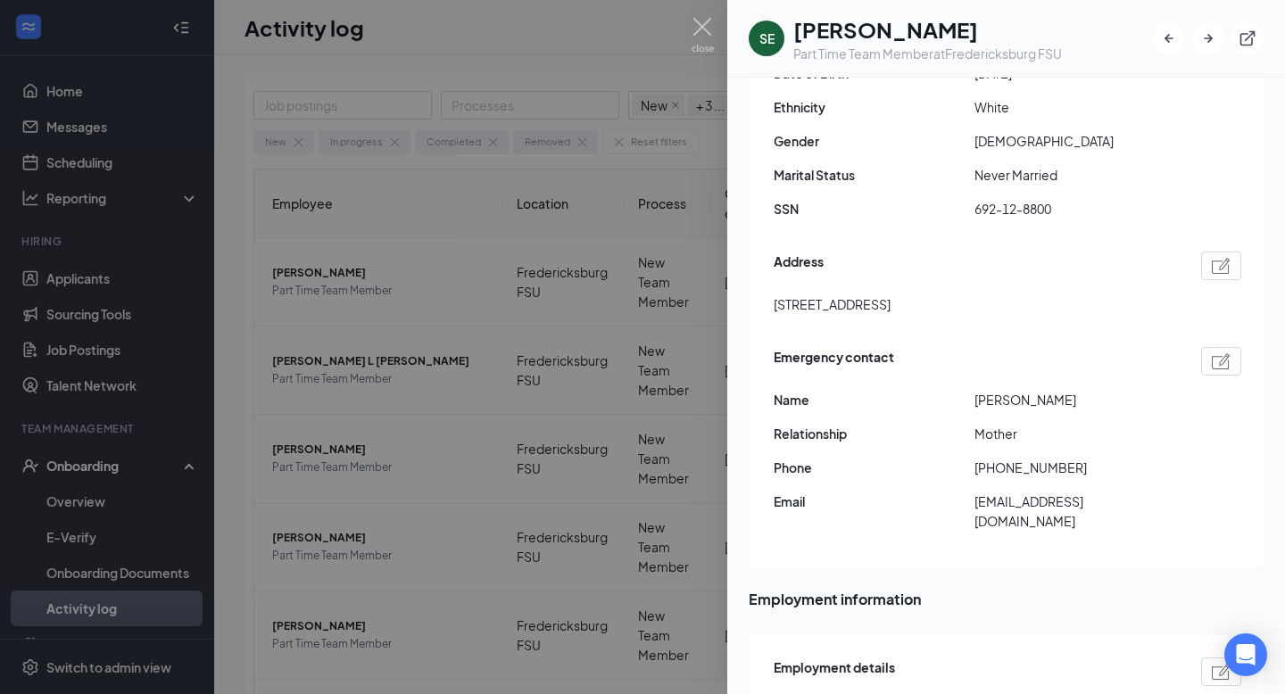
scroll to position [429, 0]
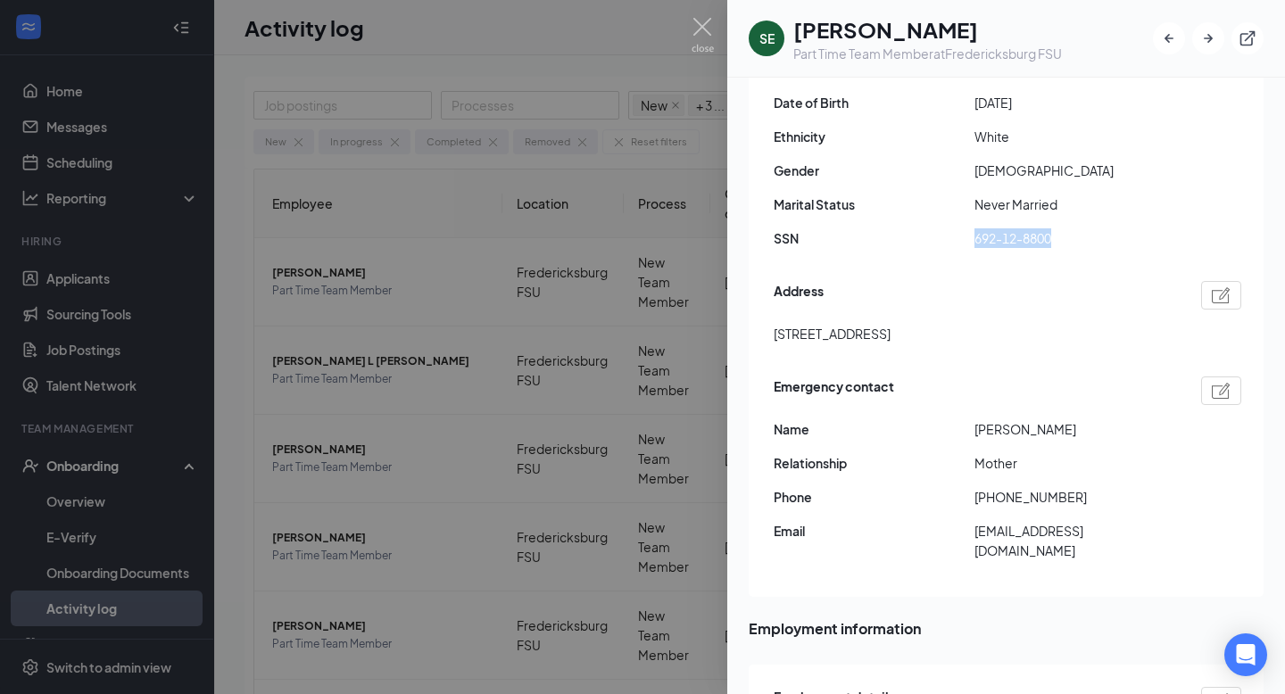
drag, startPoint x: 974, startPoint y: 217, endPoint x: 1070, endPoint y: 217, distance: 95.5
click at [1070, 228] on span "692-12-8800" at bounding box center [1074, 238] width 201 height 20
copy span "692-12-8800"
drag, startPoint x: 874, startPoint y: 28, endPoint x: 973, endPoint y: 26, distance: 98.2
click at [974, 29] on h1 "[PERSON_NAME]" at bounding box center [927, 29] width 269 height 30
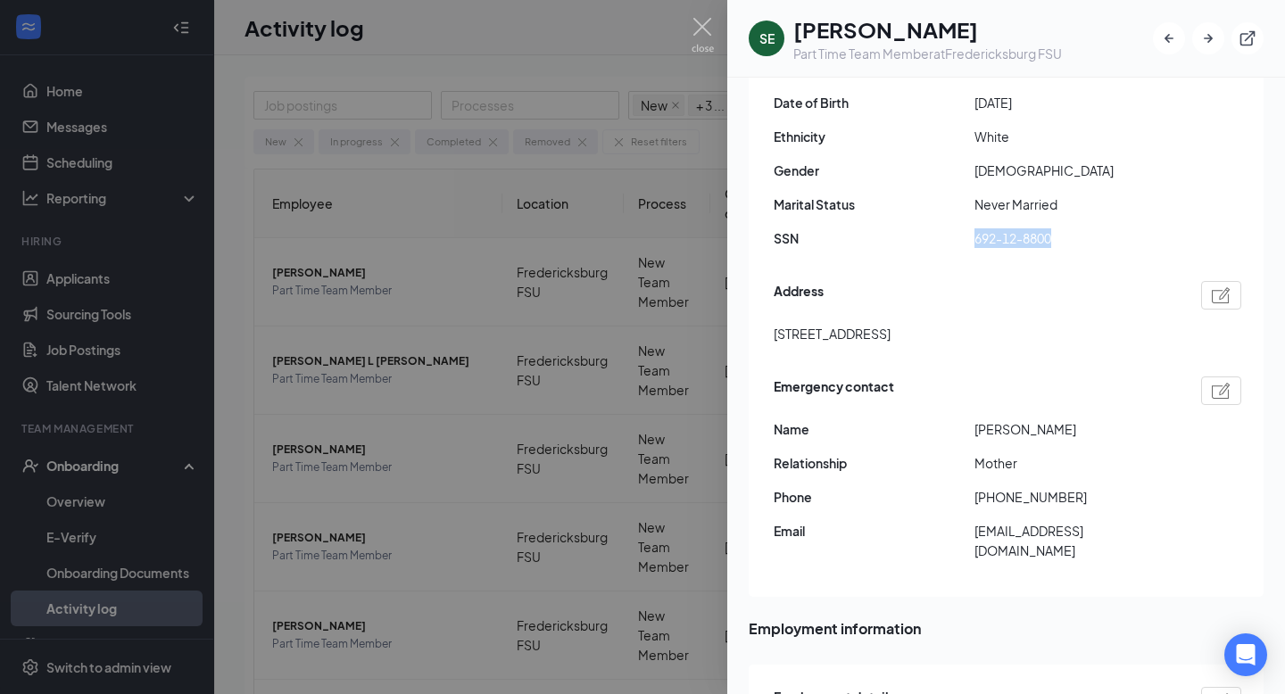
copy h1 "[PERSON_NAME]"
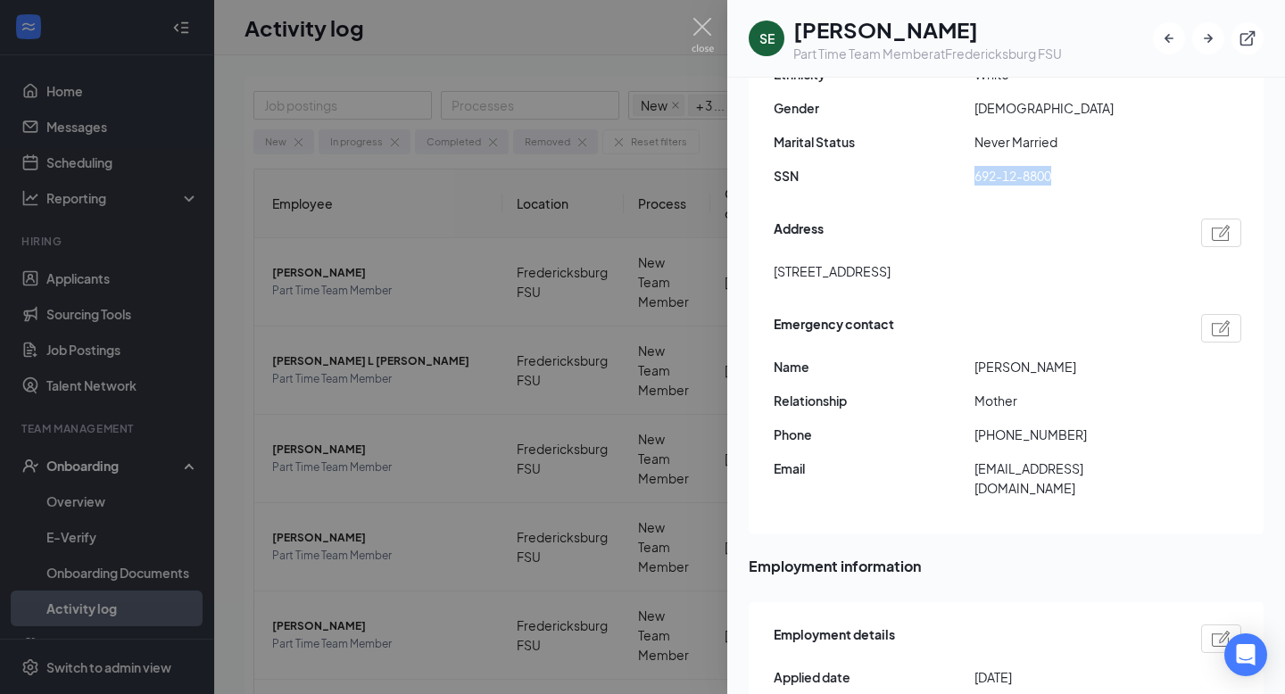
scroll to position [410, 0]
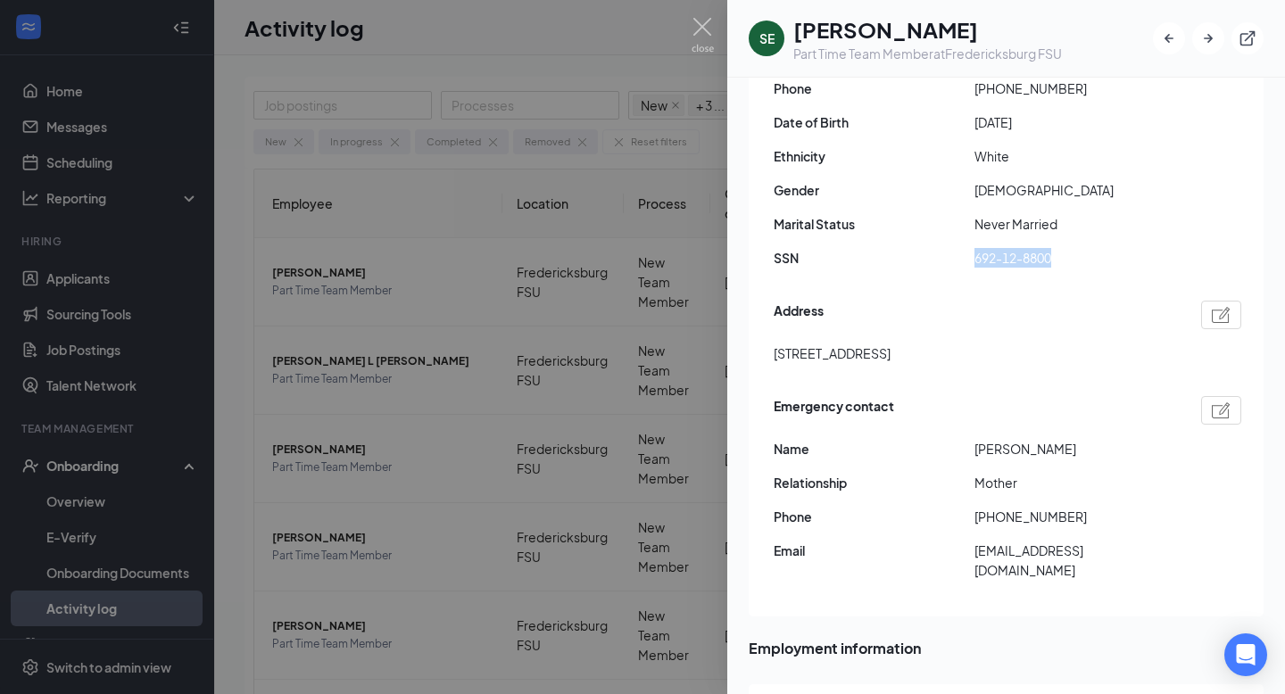
drag, startPoint x: 775, startPoint y: 330, endPoint x: 1038, endPoint y: 340, distance: 262.5
click at [1038, 343] on div "[STREET_ADDRESS]" at bounding box center [1008, 353] width 468 height 20
copy span "[STREET_ADDRESS]"
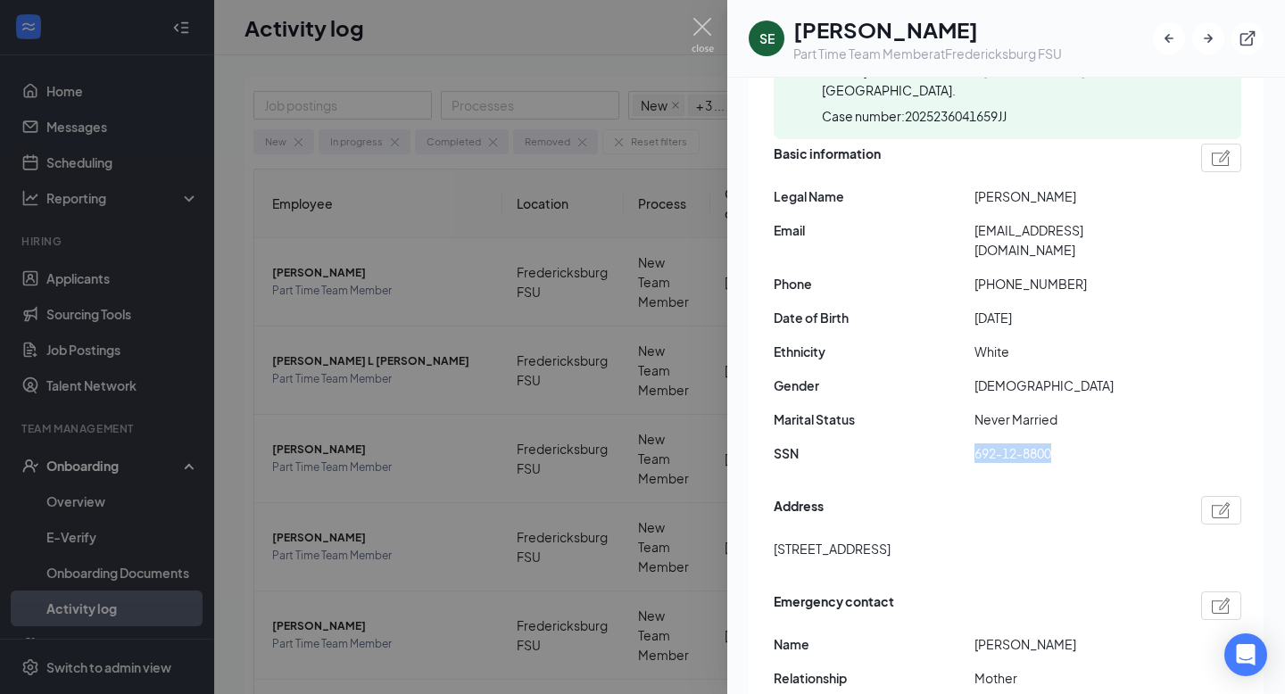
scroll to position [203, 0]
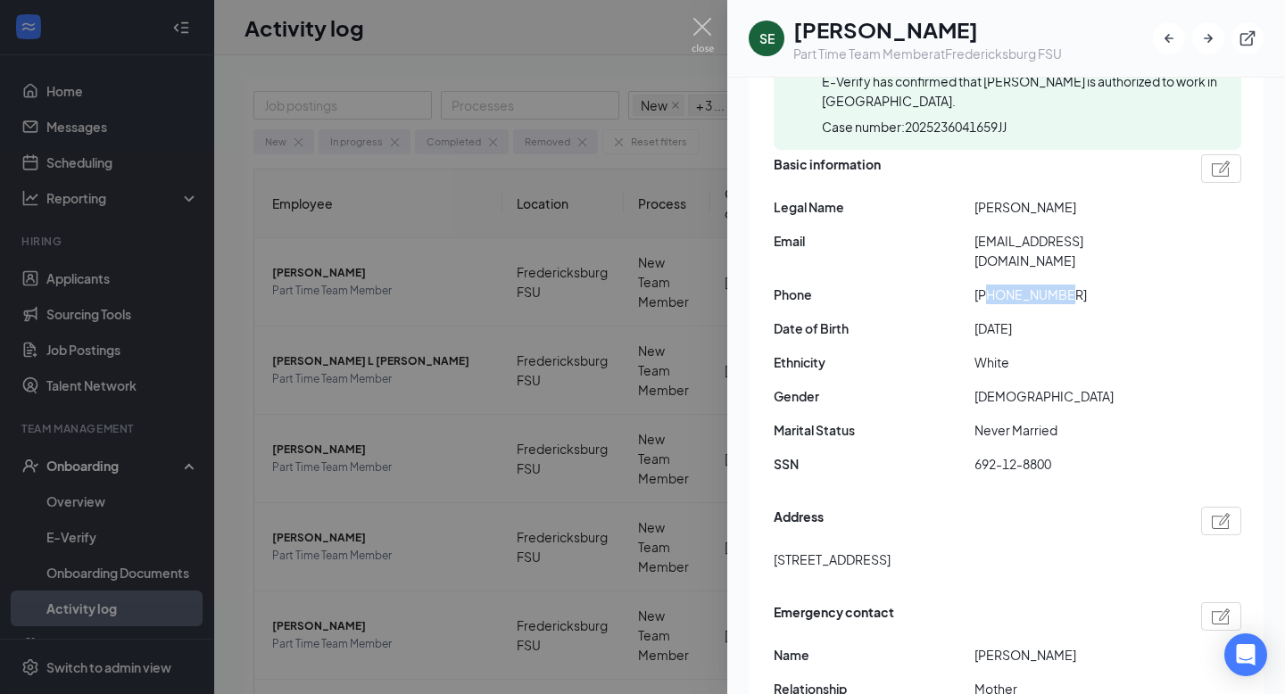
drag, startPoint x: 988, startPoint y: 274, endPoint x: 1076, endPoint y: 267, distance: 88.6
click at [1074, 285] on span "[PHONE_NUMBER]" at bounding box center [1074, 295] width 201 height 20
copy span "5408429033"
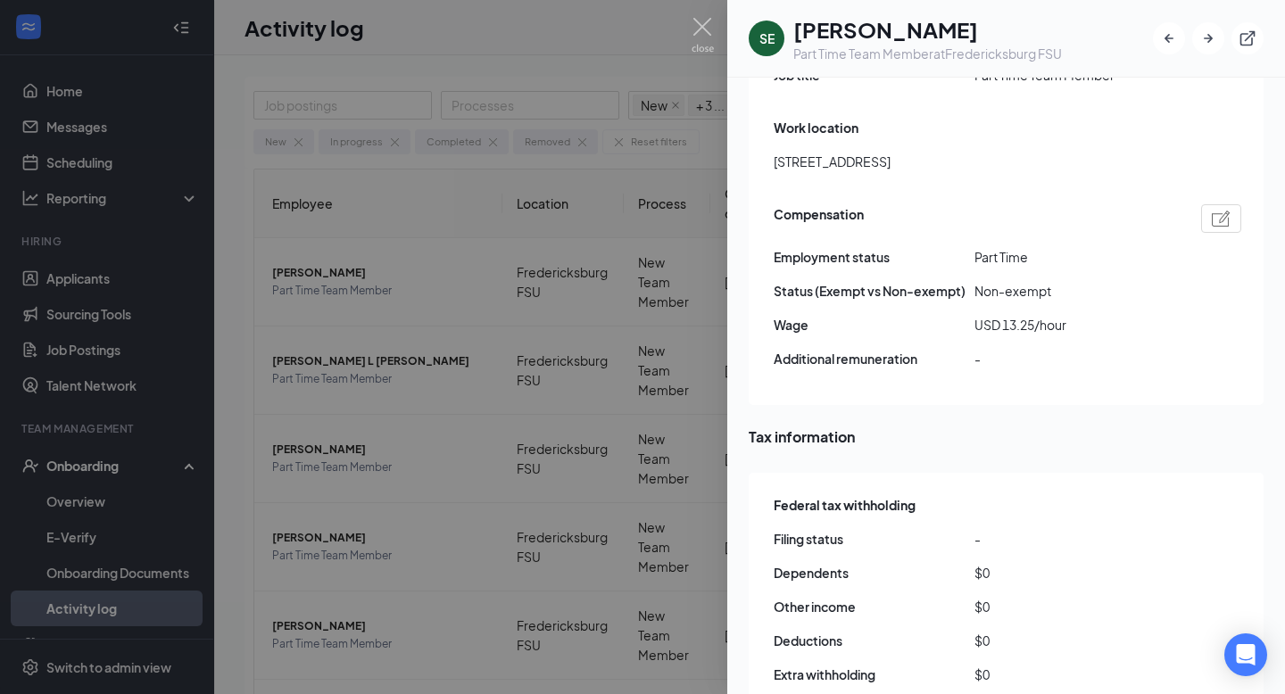
scroll to position [1546, 0]
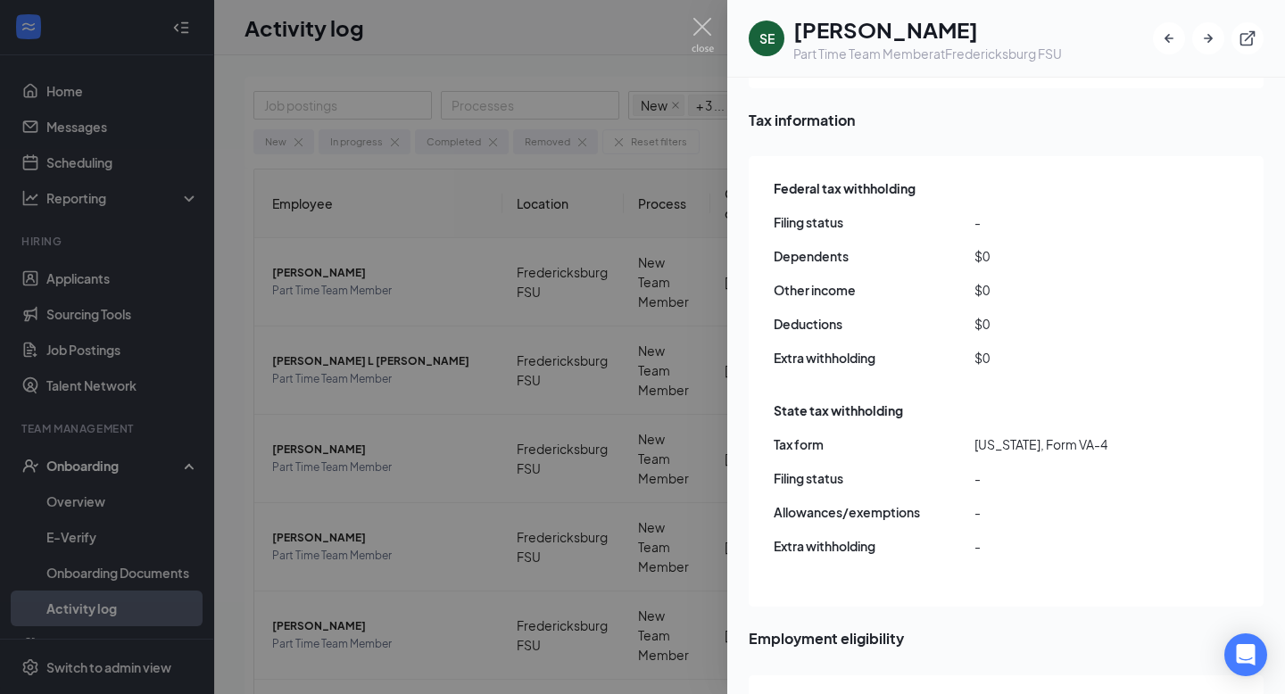
click at [254, 166] on div at bounding box center [642, 347] width 1285 height 694
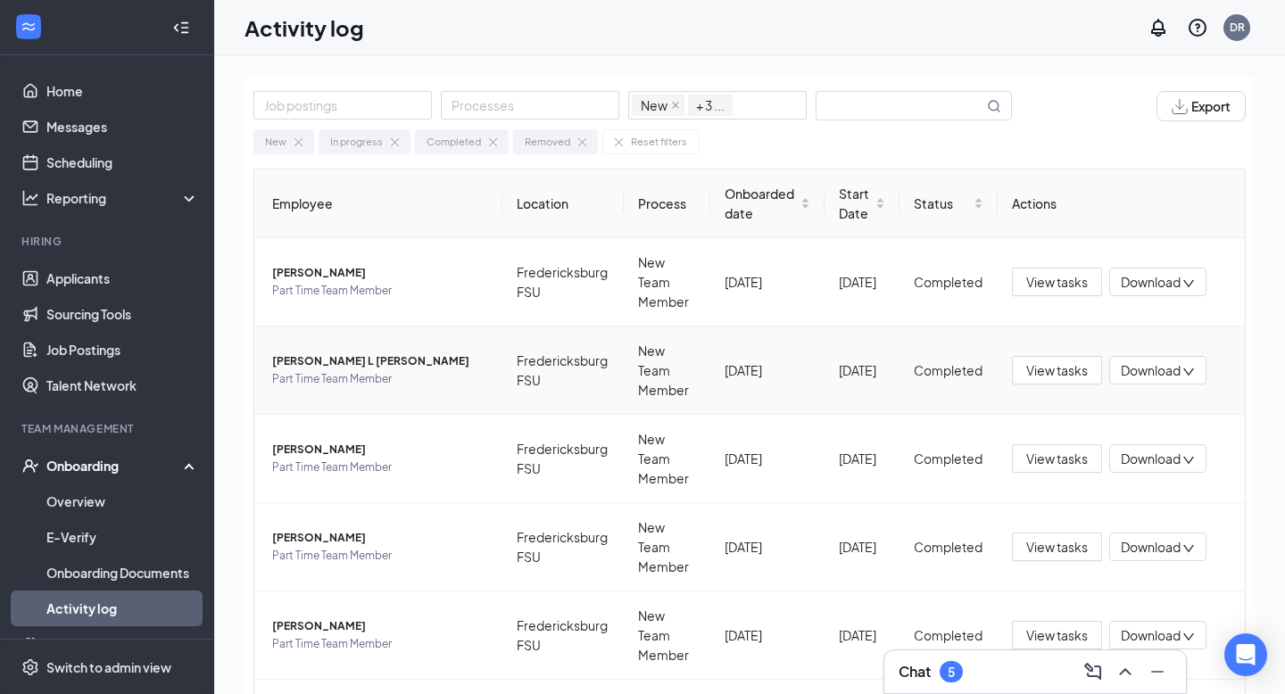
click at [297, 362] on span "[PERSON_NAME] L [PERSON_NAME]" at bounding box center [380, 361] width 216 height 18
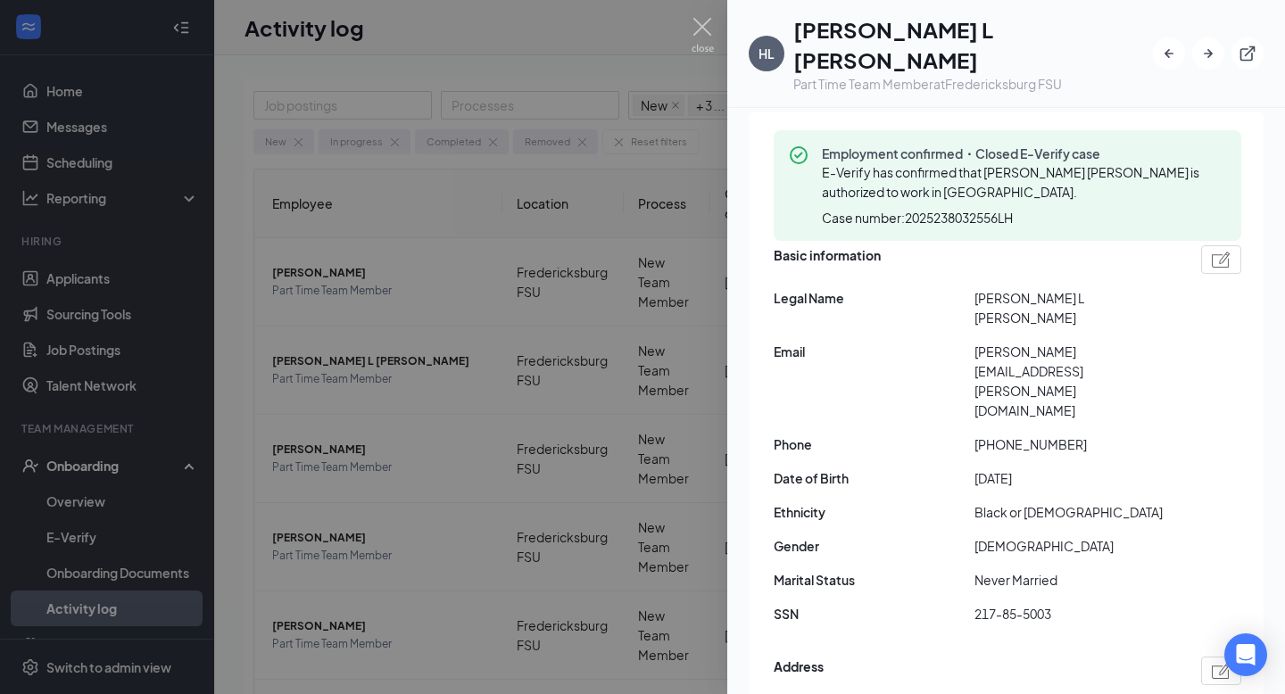
scroll to position [203, 0]
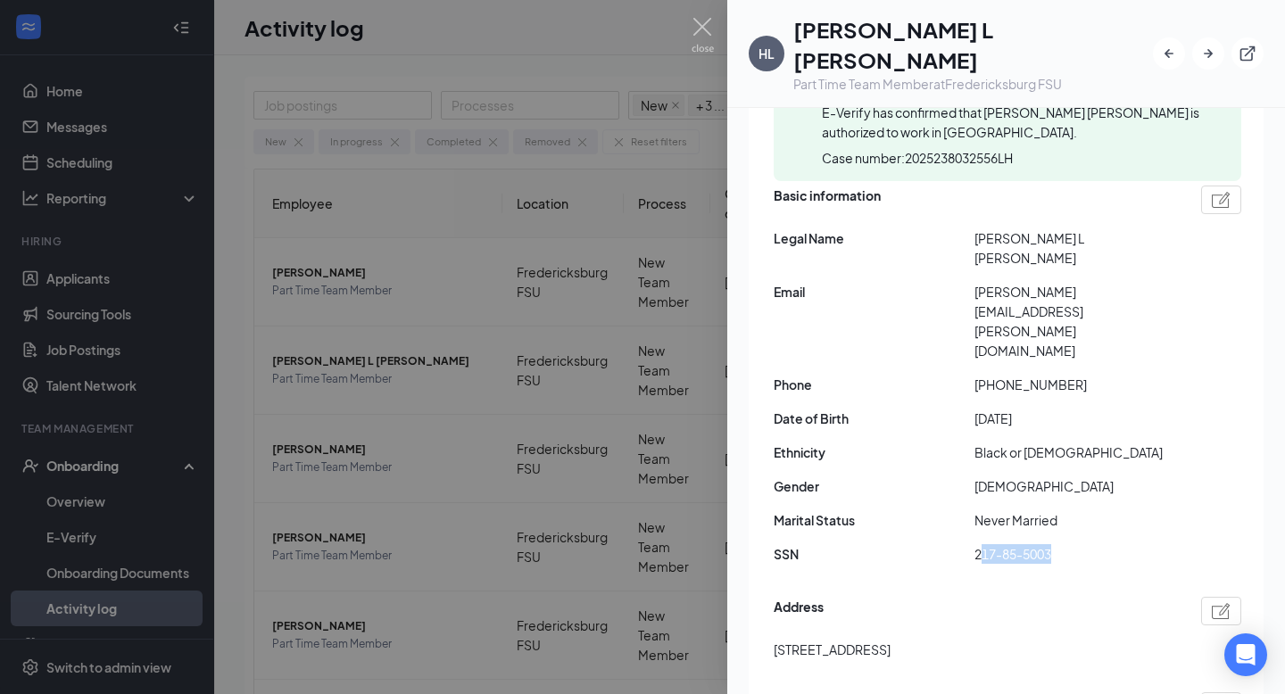
drag, startPoint x: 982, startPoint y: 451, endPoint x: 1085, endPoint y: 443, distance: 102.9
click at [1084, 544] on span "217-85-5003" at bounding box center [1074, 554] width 201 height 20
click at [1085, 544] on span "217-85-5003" at bounding box center [1074, 554] width 201 height 20
drag, startPoint x: 976, startPoint y: 447, endPoint x: 1058, endPoint y: 438, distance: 82.6
click at [1058, 544] on span "217-85-5003" at bounding box center [1074, 554] width 201 height 20
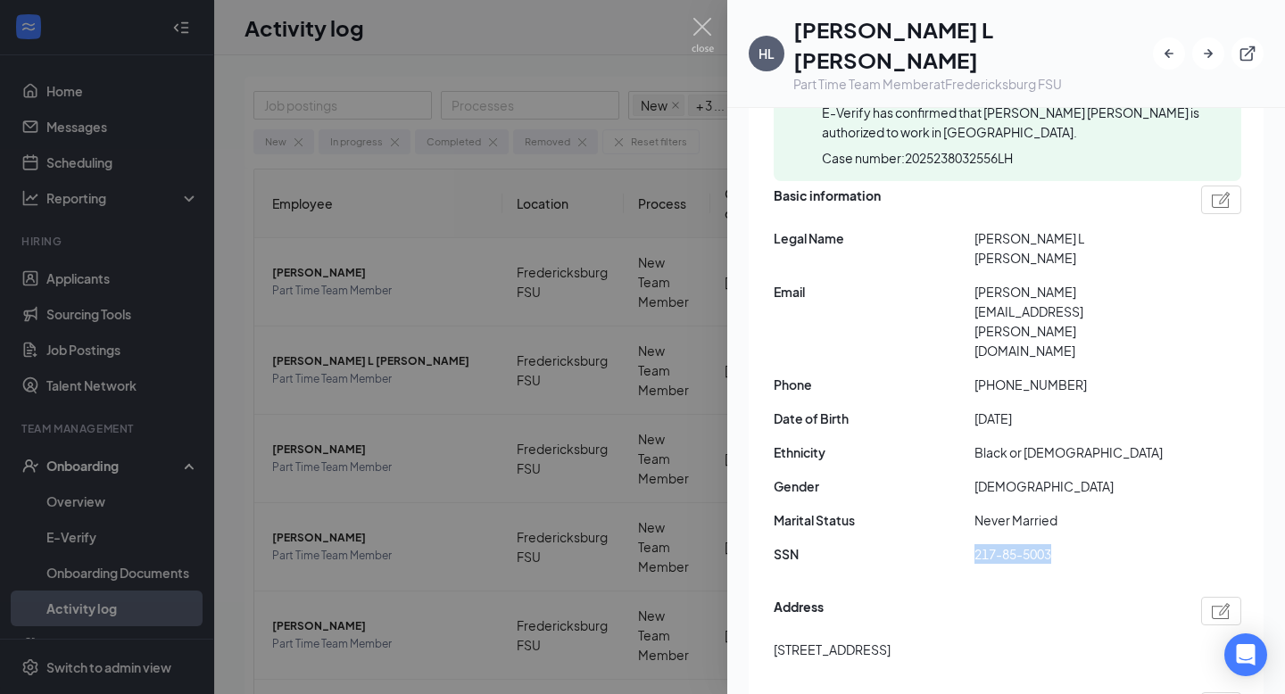
copy span "217-85-5003"
drag, startPoint x: 774, startPoint y: 541, endPoint x: 1071, endPoint y: 541, distance: 297.1
click at [890, 640] on span "[STREET_ADDRESS]" at bounding box center [832, 650] width 117 height 20
copy span "22551"
drag, startPoint x: 774, startPoint y: 540, endPoint x: 1070, endPoint y: 542, distance: 296.2
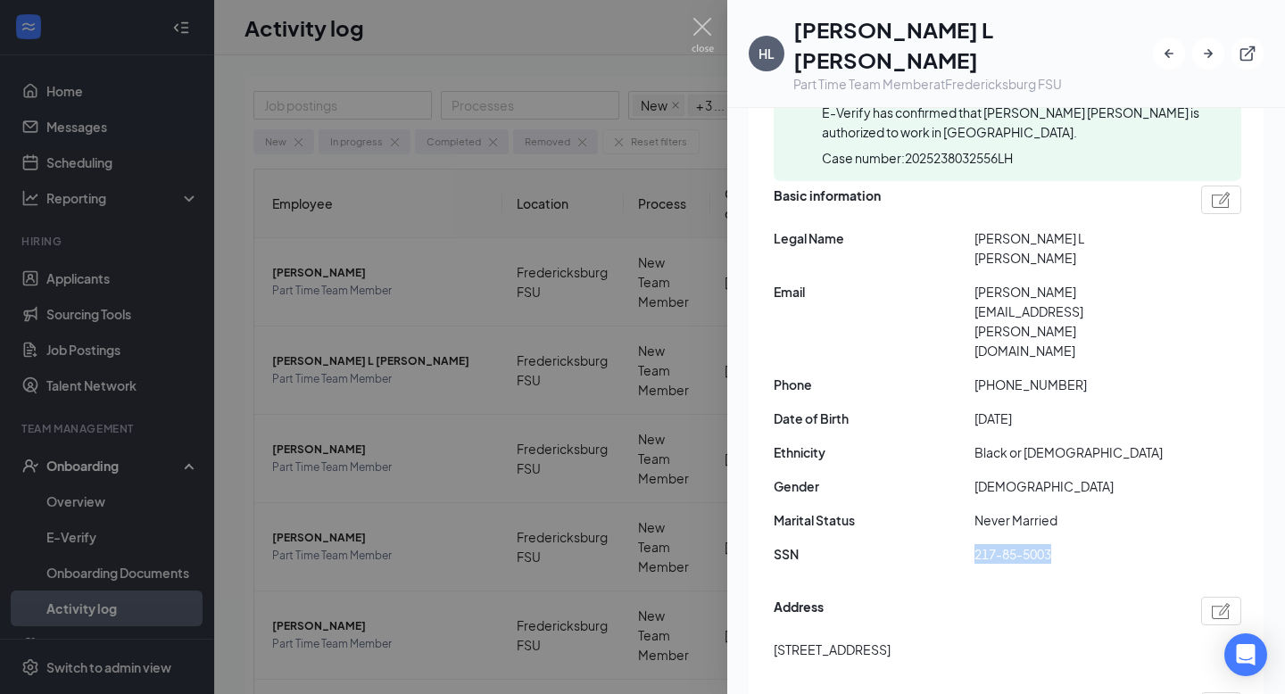
click at [890, 640] on span "[STREET_ADDRESS]" at bounding box center [832, 650] width 117 height 20
copy span "10906 Green Leaf Run Spotsylvania Courthouse VA"
drag, startPoint x: 993, startPoint y: 277, endPoint x: 1083, endPoint y: 279, distance: 90.2
click at [1082, 375] on span "[PHONE_NUMBER]" at bounding box center [1074, 385] width 201 height 20
click at [1014, 375] on span "[PHONE_NUMBER]" at bounding box center [1074, 385] width 201 height 20
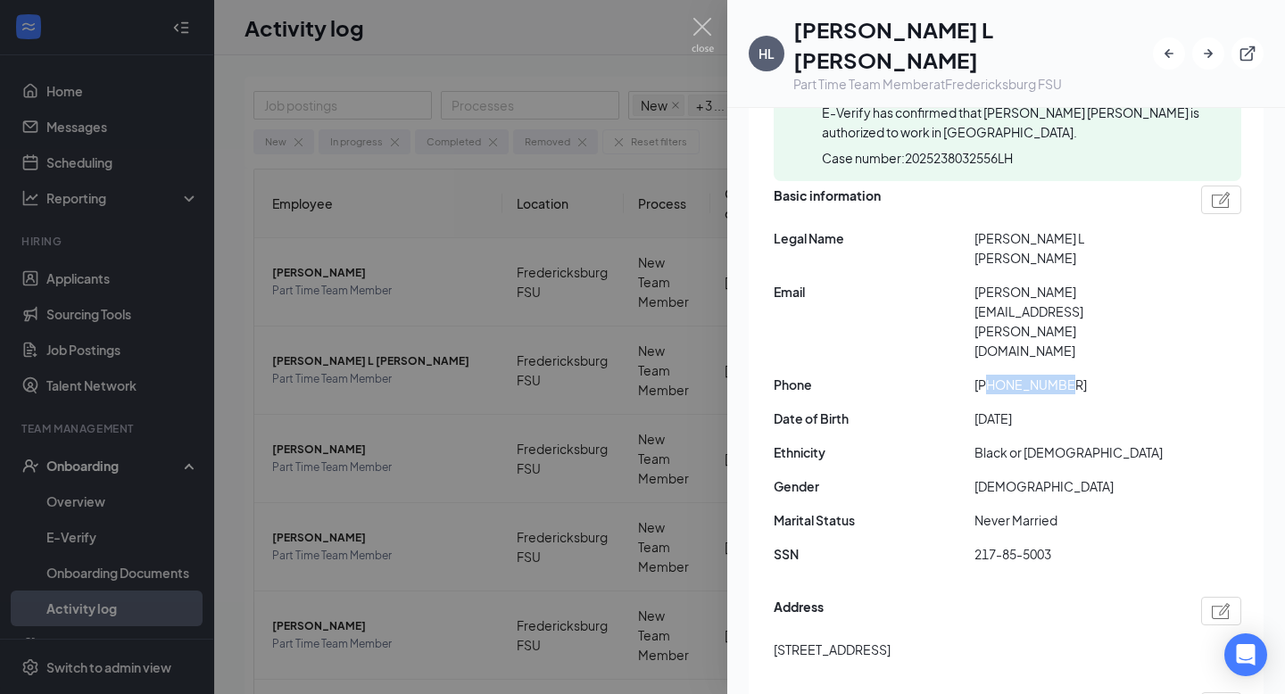
drag, startPoint x: 989, startPoint y: 274, endPoint x: 1072, endPoint y: 274, distance: 83.0
click at [1072, 375] on span "[PHONE_NUMBER]" at bounding box center [1074, 385] width 201 height 20
copy span "2522023448"
